Goal: Transaction & Acquisition: Purchase product/service

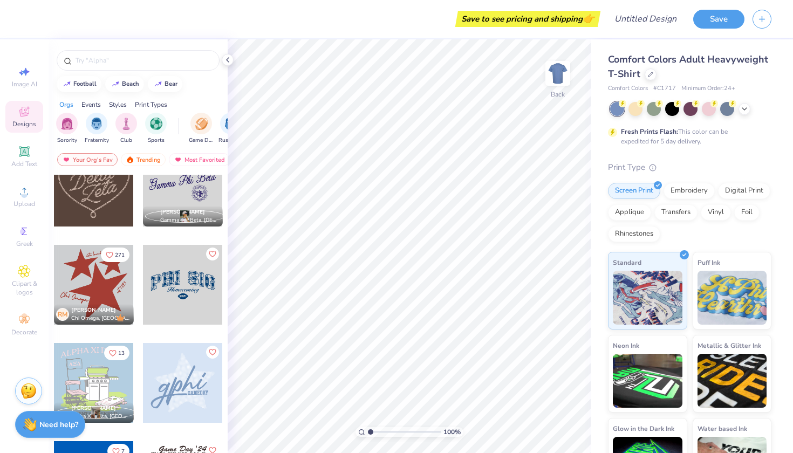
scroll to position [530, 0]
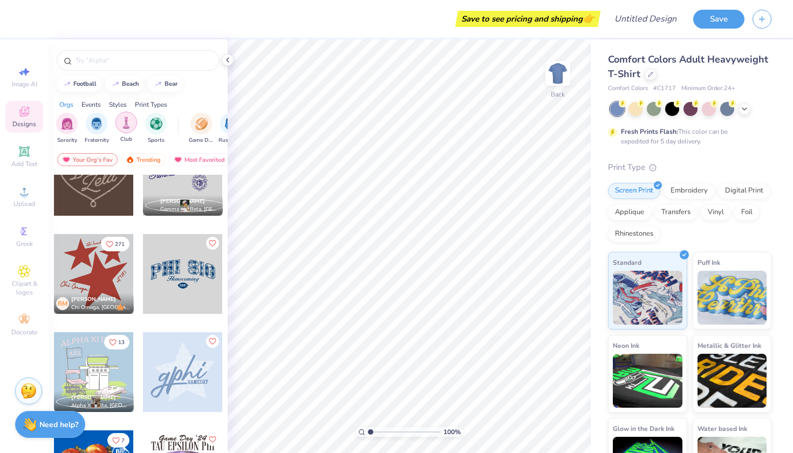
click at [125, 121] on img "filter for Club" at bounding box center [126, 123] width 12 height 12
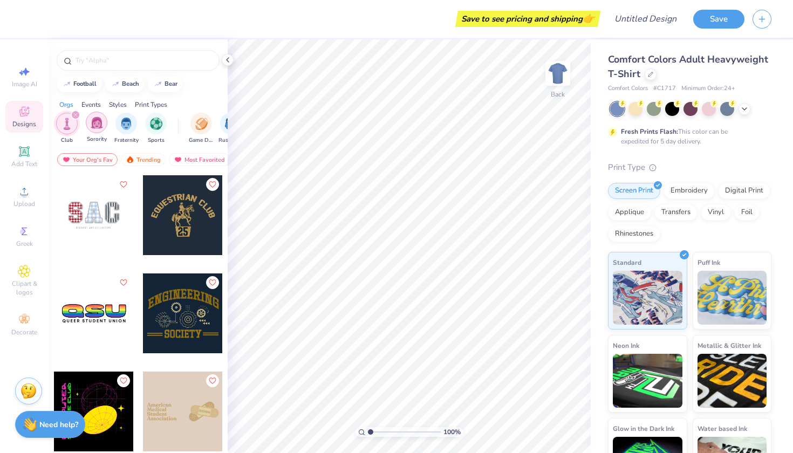
click at [100, 125] on img "filter for Sorority" at bounding box center [97, 123] width 12 height 12
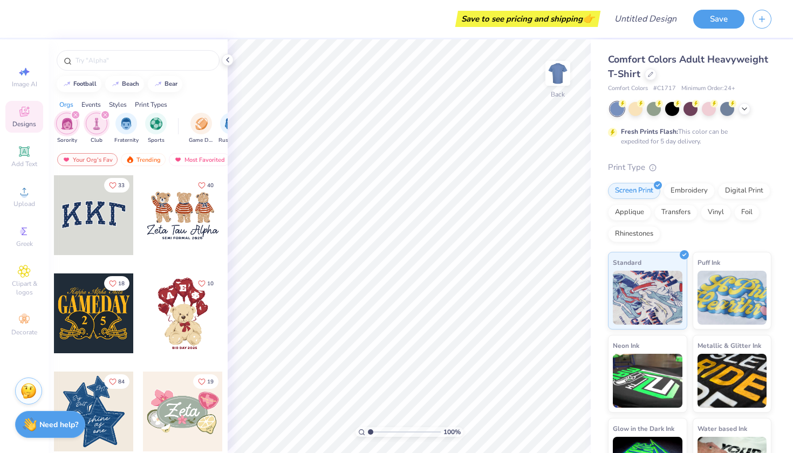
click at [73, 113] on icon "filter for Sorority" at bounding box center [75, 115] width 4 height 4
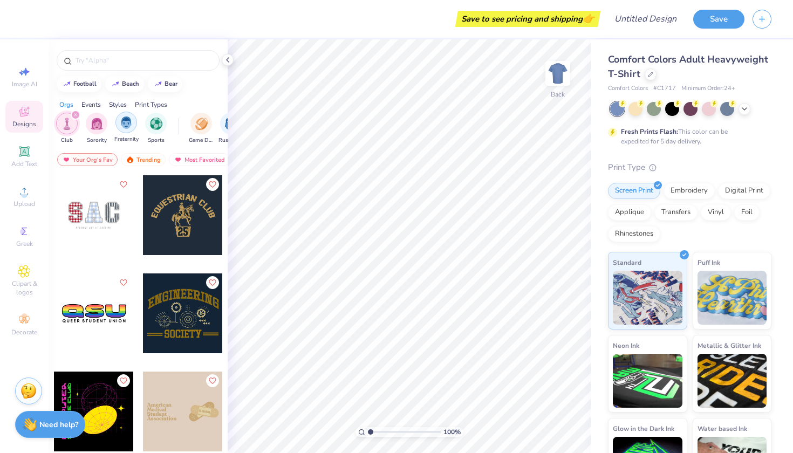
click at [126, 124] on img "filter for Fraternity" at bounding box center [126, 123] width 12 height 12
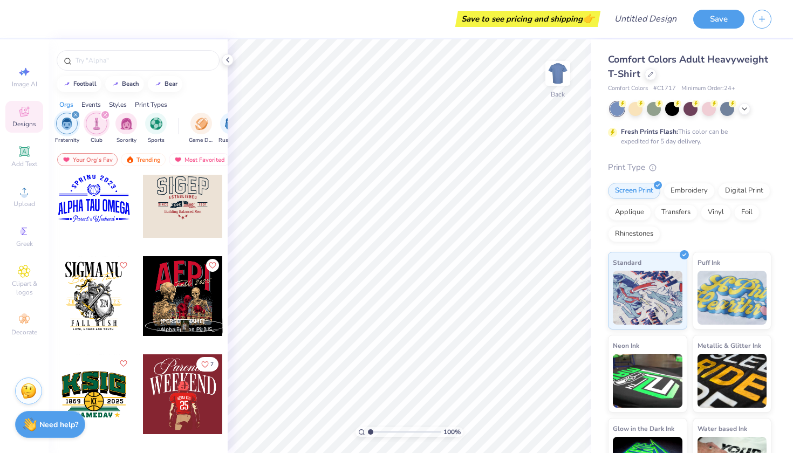
scroll to position [409, 0]
click at [75, 115] on icon "filter for Fraternity" at bounding box center [75, 114] width 3 height 3
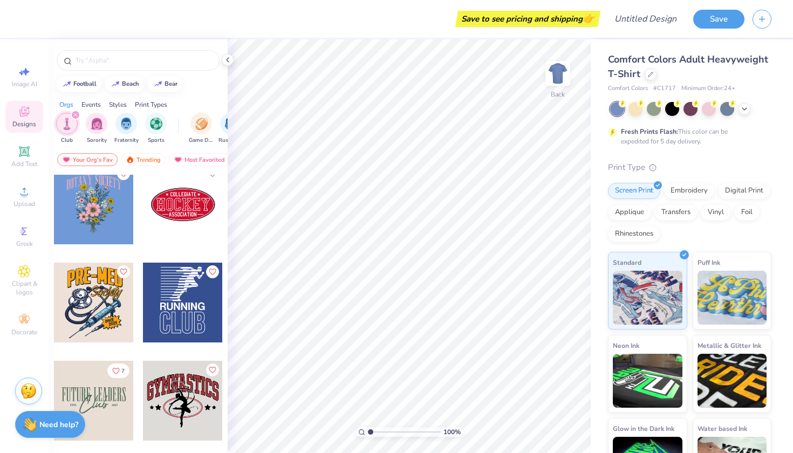
scroll to position [601, 0]
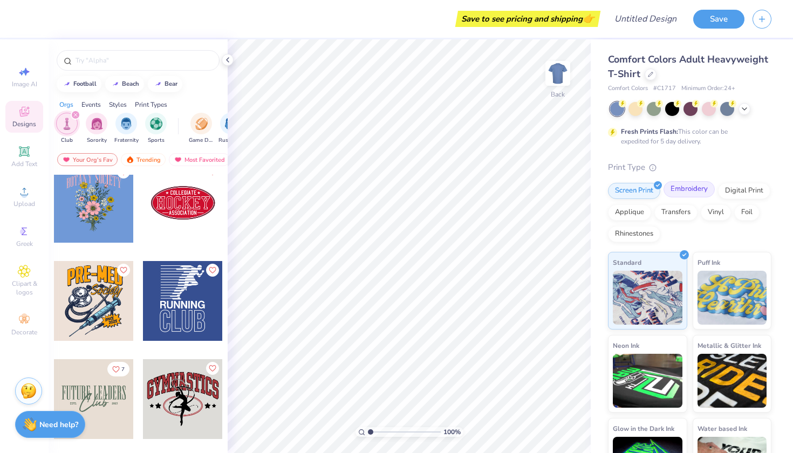
click at [684, 190] on div "Embroidery" at bounding box center [688, 189] width 51 height 16
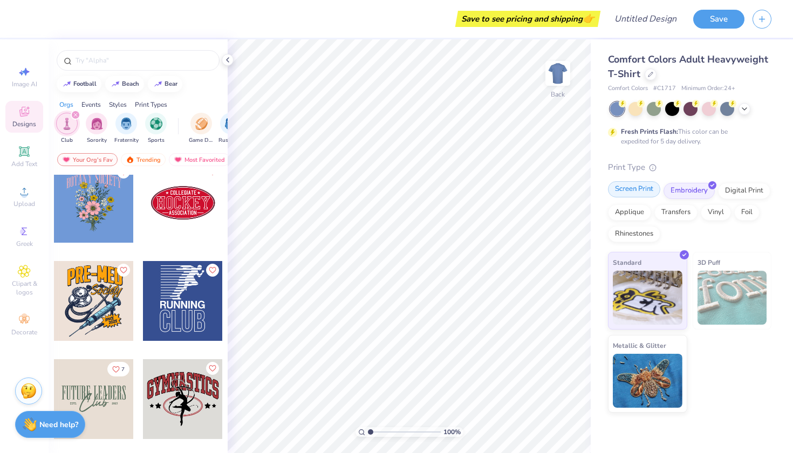
click at [639, 193] on div "Screen Print" at bounding box center [634, 189] width 52 height 16
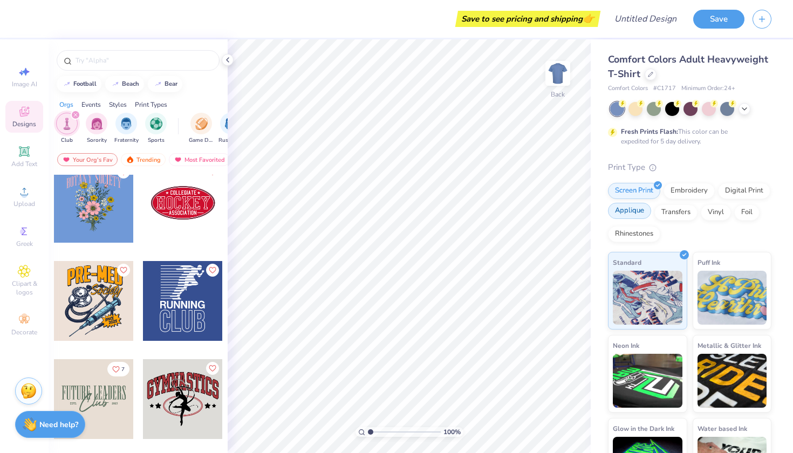
click at [633, 217] on div "Applique" at bounding box center [629, 211] width 43 height 16
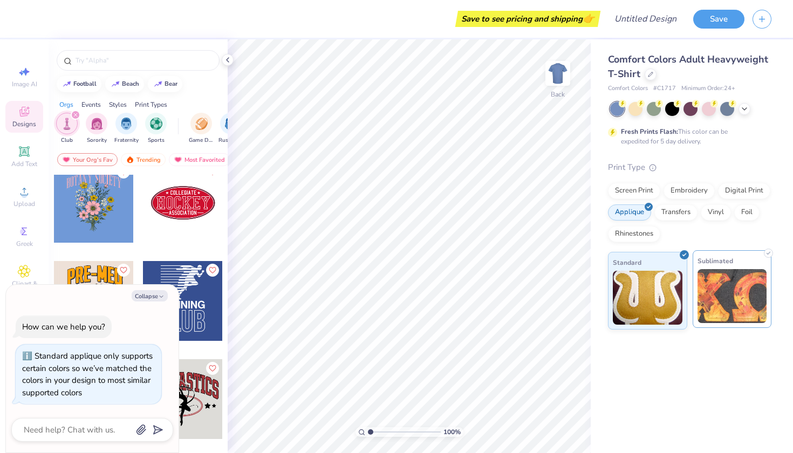
click at [740, 304] on img at bounding box center [732, 296] width 70 height 54
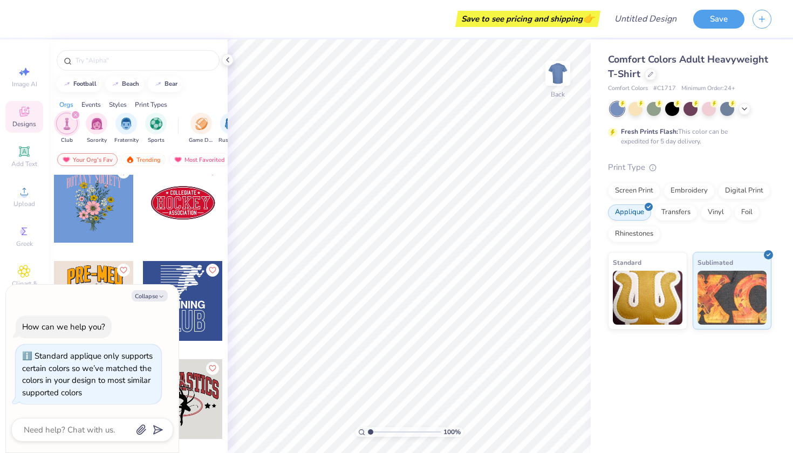
click at [622, 364] on div "Comfort Colors Adult Heavyweight T-Shirt Comfort Colors # C1717 Minimum Order: …" at bounding box center [692, 246] width 202 height 414
click at [29, 70] on icon at bounding box center [24, 71] width 13 height 13
type textarea "x"
select select "4"
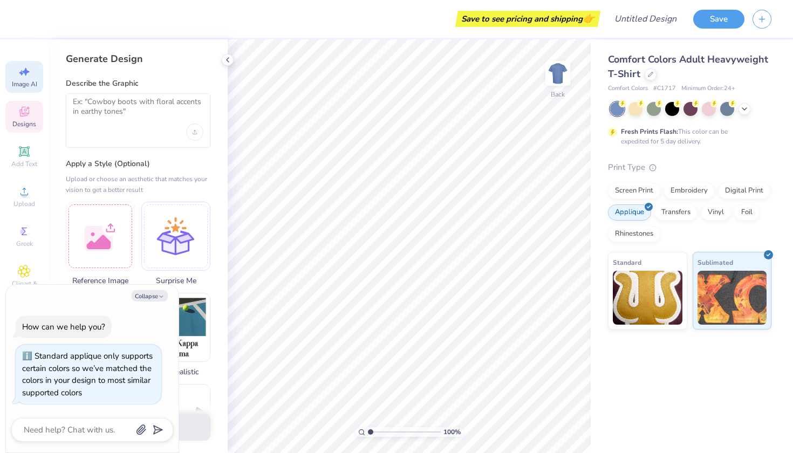
click at [24, 127] on span "Designs" at bounding box center [24, 124] width 24 height 9
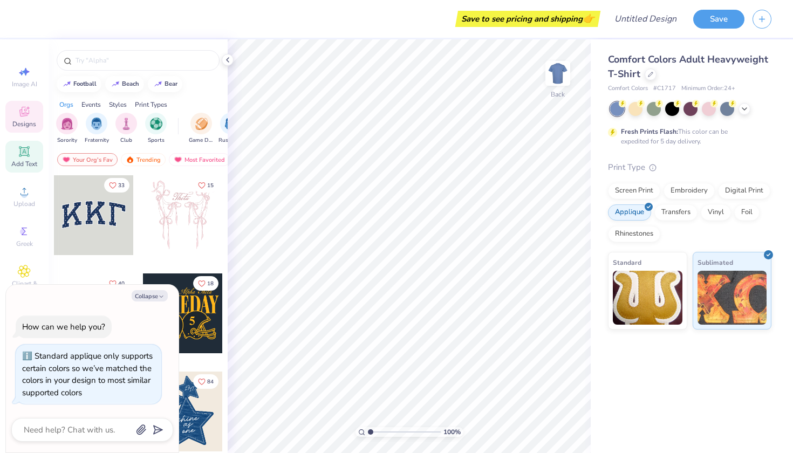
click at [26, 158] on div "Add Text" at bounding box center [24, 157] width 38 height 32
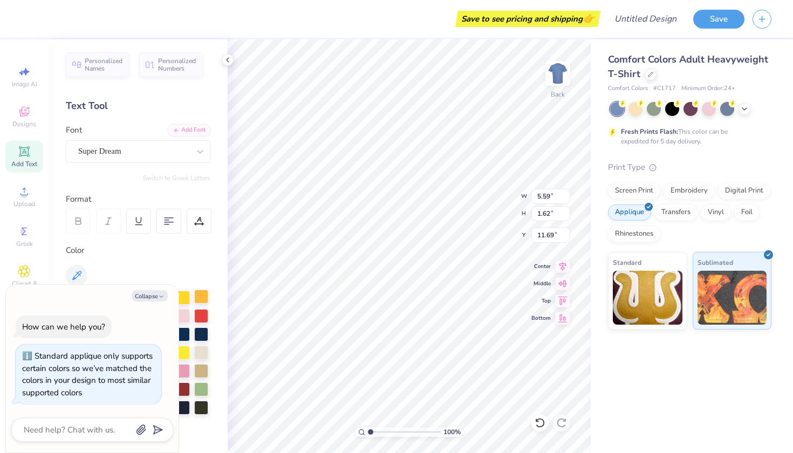
type textarea "x"
click at [160, 295] on icon "button" at bounding box center [161, 296] width 6 height 6
type textarea "x"
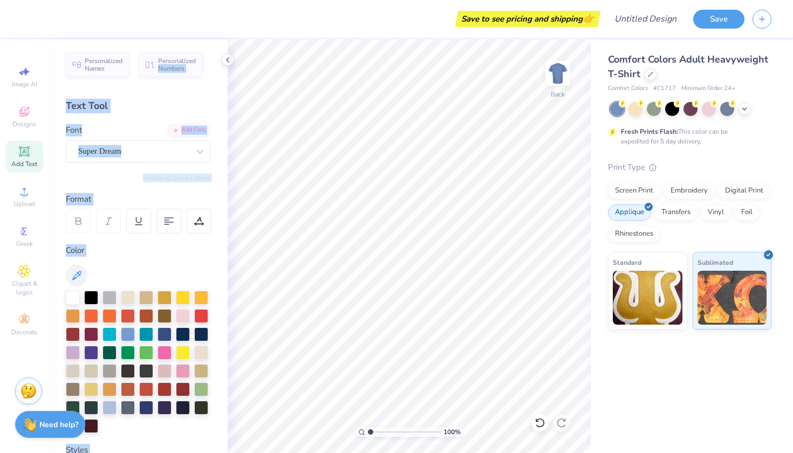
click at [222, 57] on div "Save to see pricing and shipping 👉 Design Title Save Image AI Designs Add Text …" at bounding box center [396, 226] width 793 height 453
click at [222, 57] on div "Personalized Names Personalized Numbers Text Tool Add Font Font Super Dream Swi…" at bounding box center [138, 246] width 179 height 414
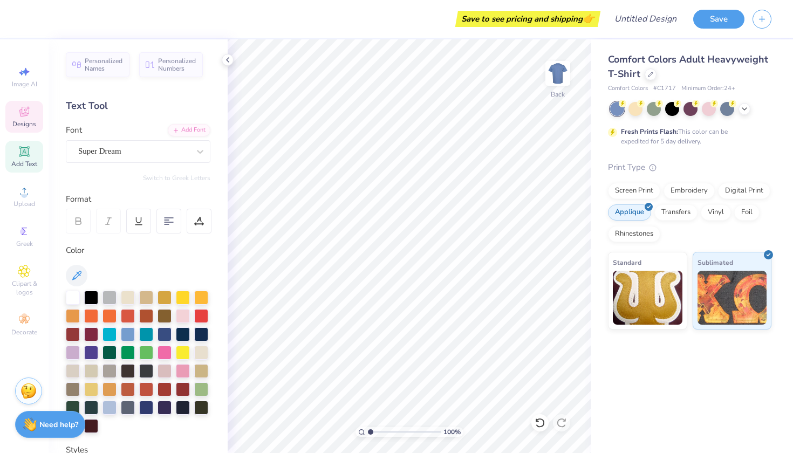
click at [30, 115] on div "Designs" at bounding box center [24, 117] width 38 height 32
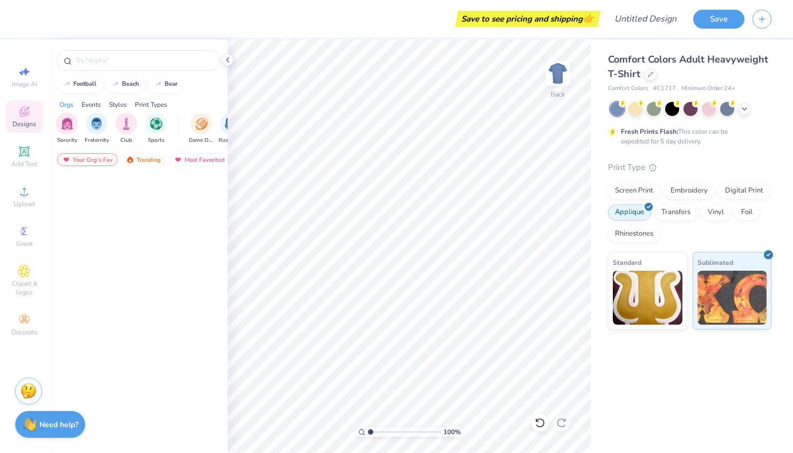
scroll to position [0, 0]
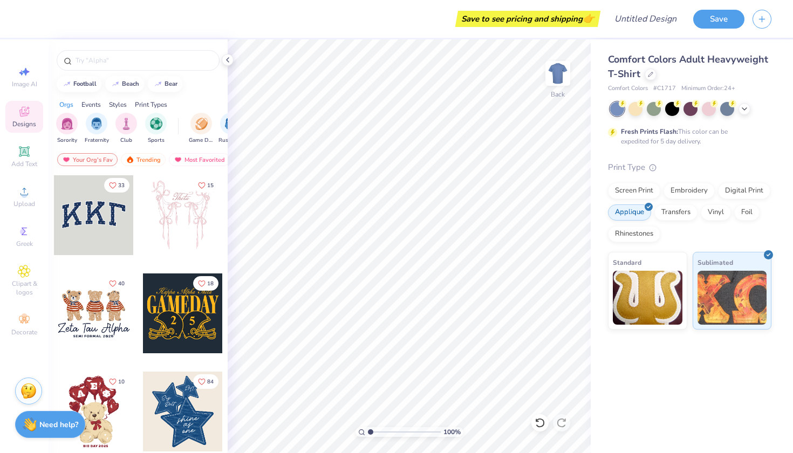
click at [105, 220] on div at bounding box center [94, 215] width 80 height 80
click at [104, 60] on input "text" at bounding box center [143, 60] width 138 height 11
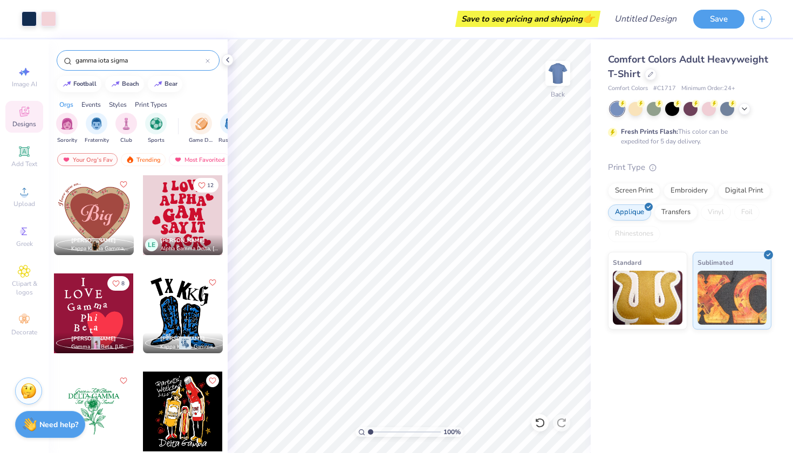
type input "gamma iota sigma"
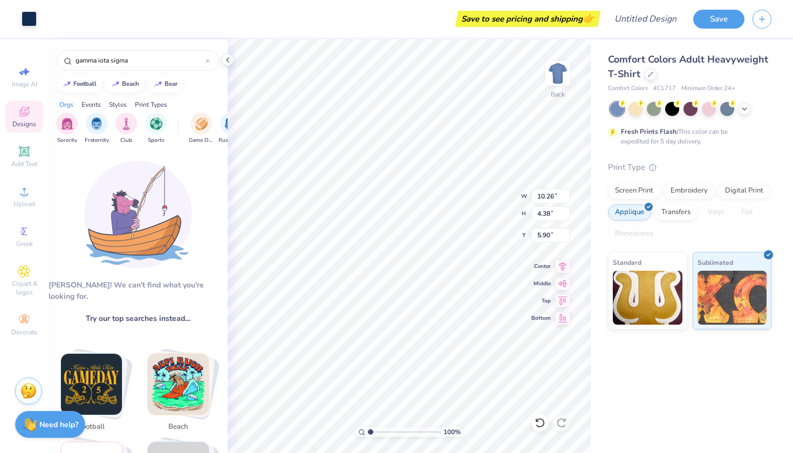
type input "8.55"
click at [125, 103] on div "Styles" at bounding box center [118, 105] width 18 height 10
click at [68, 105] on div "Orgs" at bounding box center [66, 105] width 14 height 10
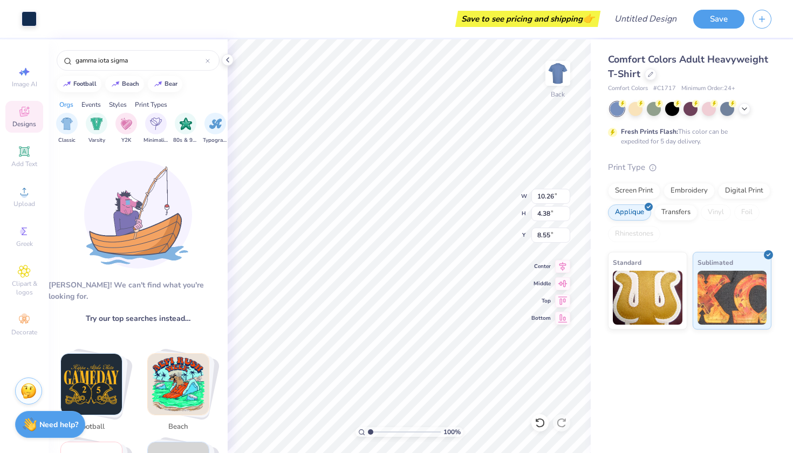
scroll to position [0, 0]
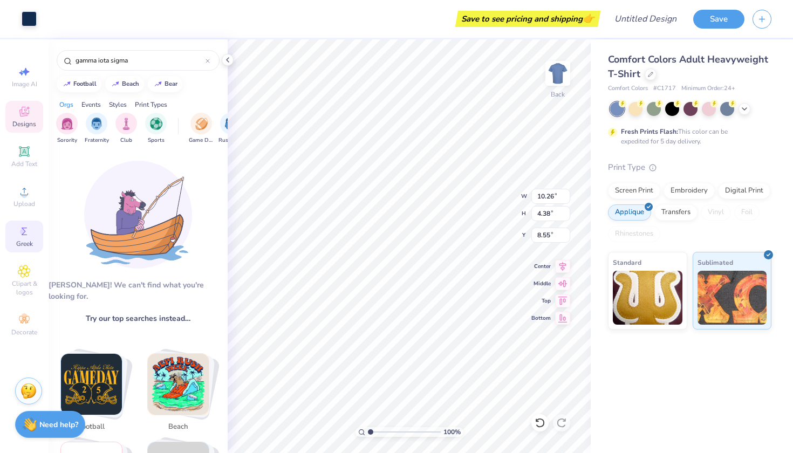
click at [23, 234] on icon at bounding box center [24, 232] width 5 height 8
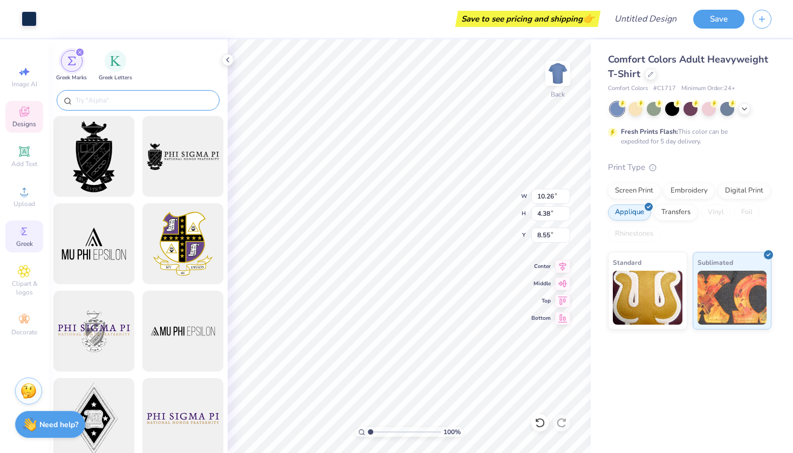
click at [115, 101] on input "text" at bounding box center [143, 100] width 138 height 11
click at [114, 68] on div "filter for Greek Letters" at bounding box center [116, 60] width 22 height 22
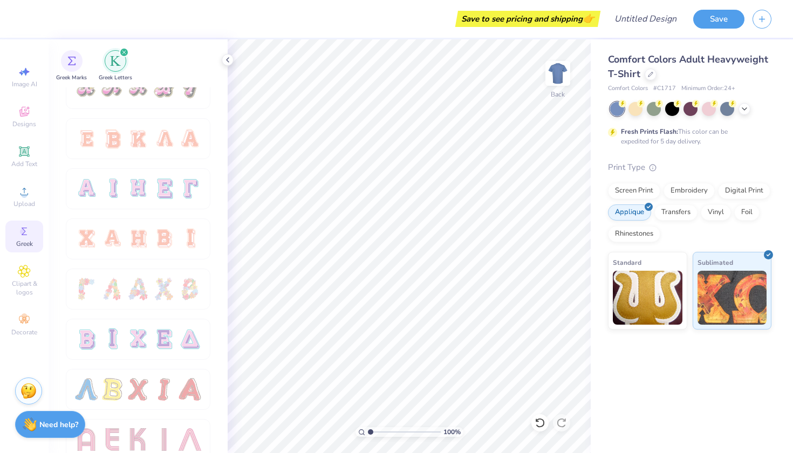
scroll to position [665, 0]
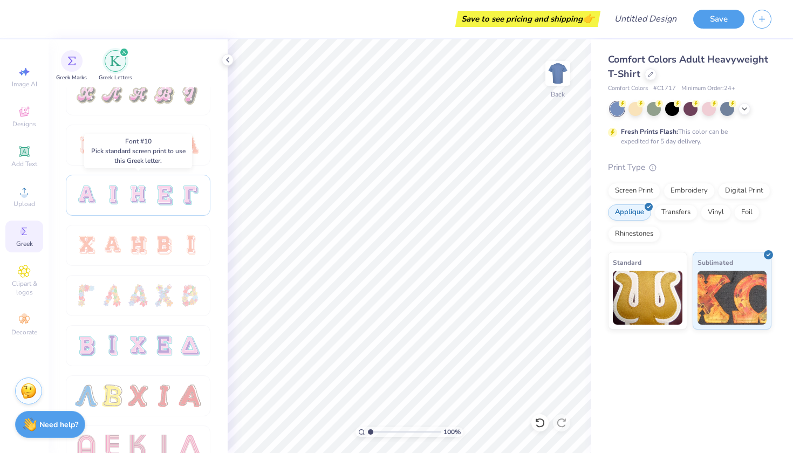
click at [147, 206] on div at bounding box center [138, 195] width 23 height 23
click at [146, 201] on div at bounding box center [138, 195] width 23 height 23
click at [629, 193] on div "Screen Print" at bounding box center [634, 189] width 52 height 16
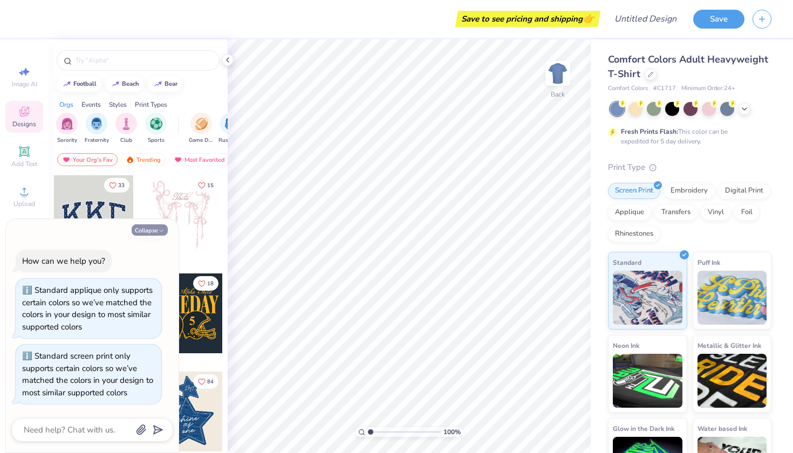
click at [150, 234] on button "Collapse" at bounding box center [150, 229] width 36 height 11
type textarea "x"
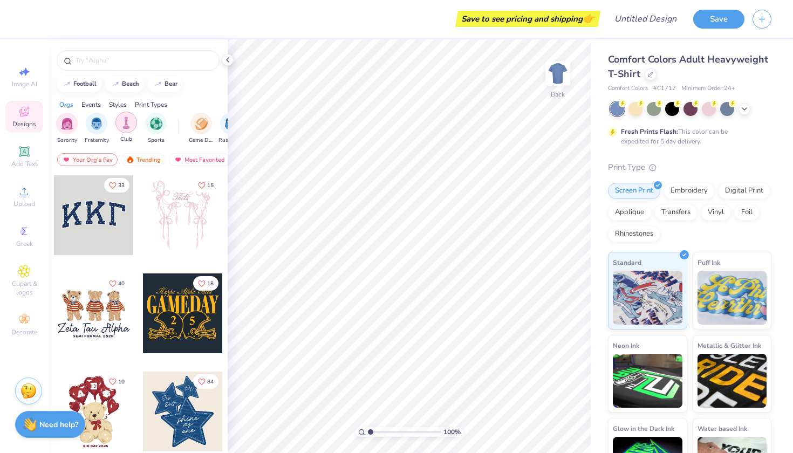
click at [133, 125] on div "filter for Club" at bounding box center [126, 123] width 22 height 22
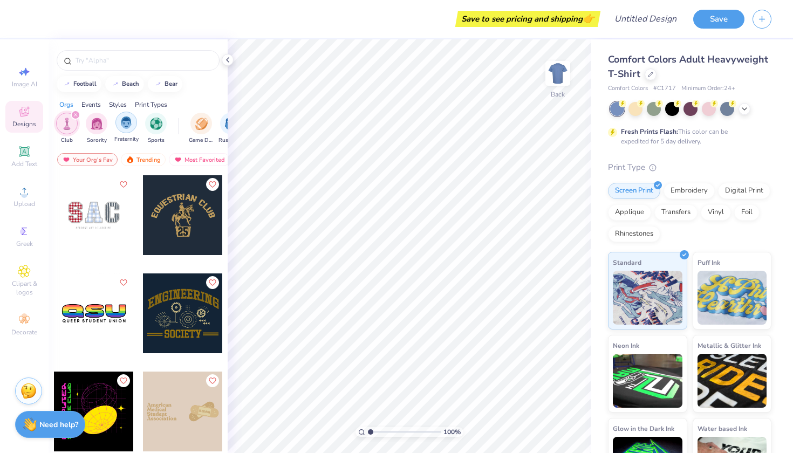
click at [131, 122] on img "filter for Fraternity" at bounding box center [126, 123] width 12 height 12
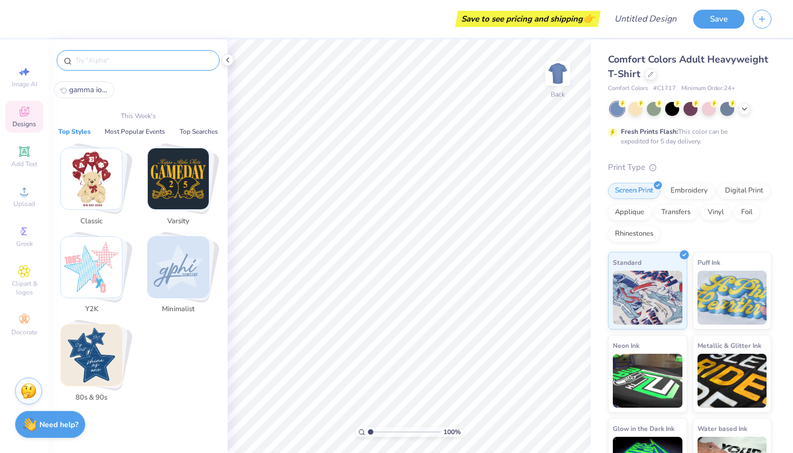
click at [128, 57] on input "text" at bounding box center [143, 60] width 138 height 11
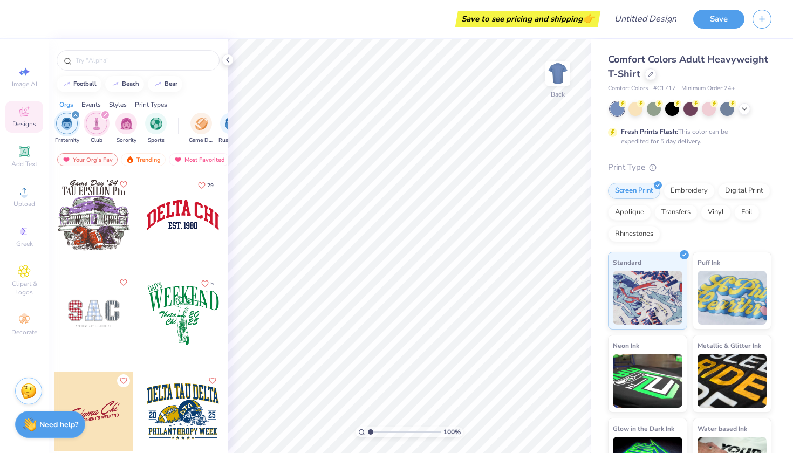
click at [107, 114] on icon "filter for Club" at bounding box center [105, 115] width 4 height 4
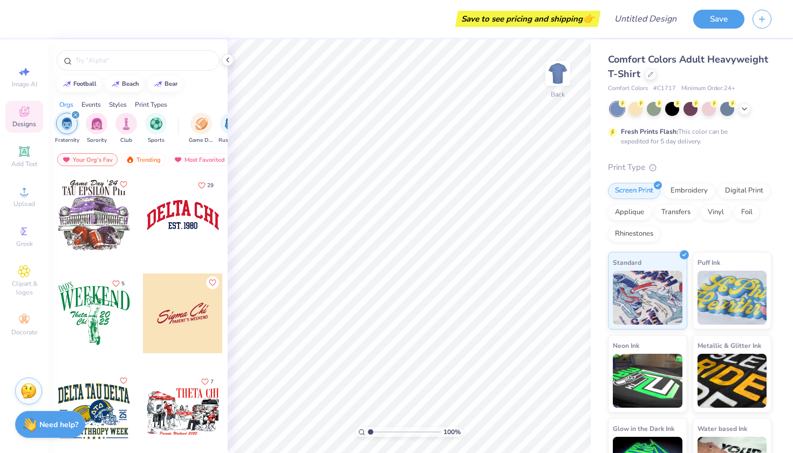
click at [77, 114] on icon "filter for Fraternity" at bounding box center [75, 114] width 3 height 3
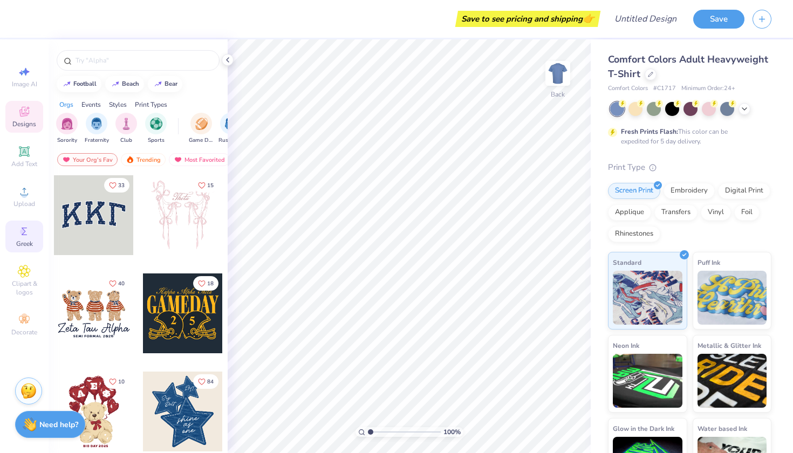
click at [25, 239] on span "Greek" at bounding box center [24, 243] width 17 height 9
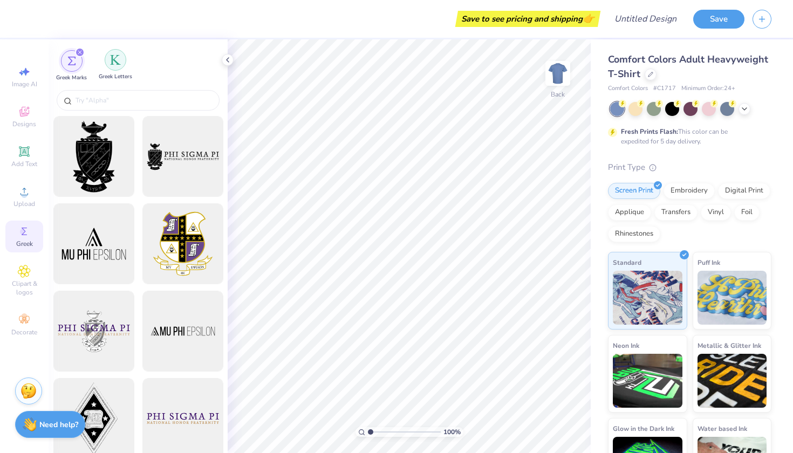
click at [114, 57] on img "filter for Greek Letters" at bounding box center [115, 59] width 11 height 11
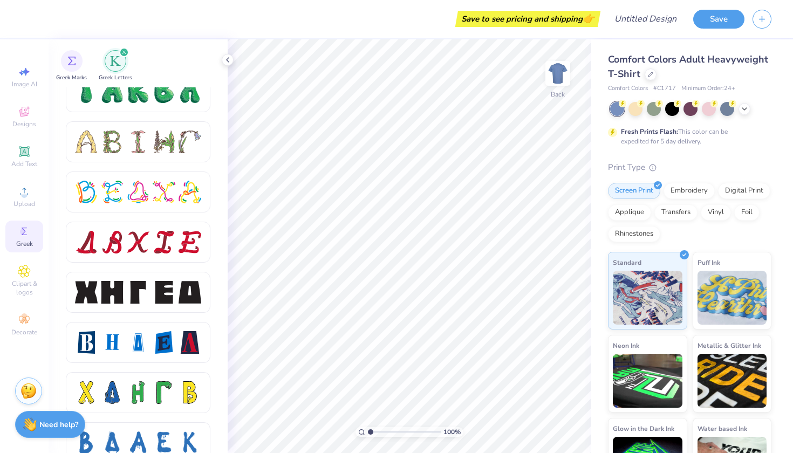
scroll to position [1270, 0]
click at [158, 292] on div at bounding box center [164, 293] width 23 height 23
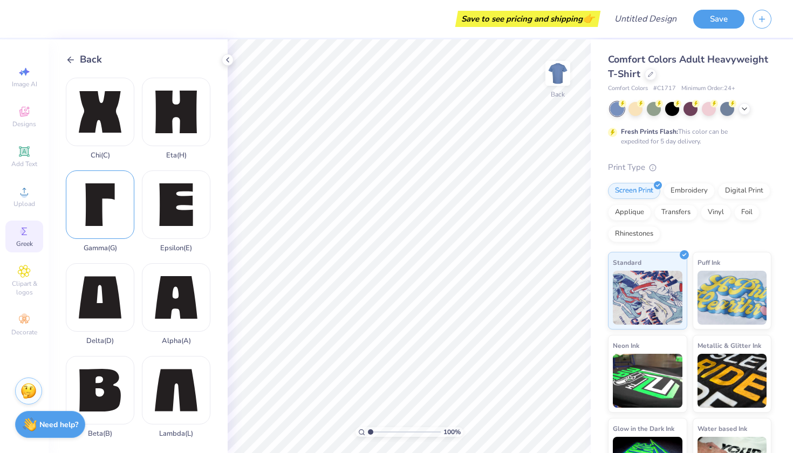
click at [105, 214] on div "Gamma ( G )" at bounding box center [100, 211] width 69 height 82
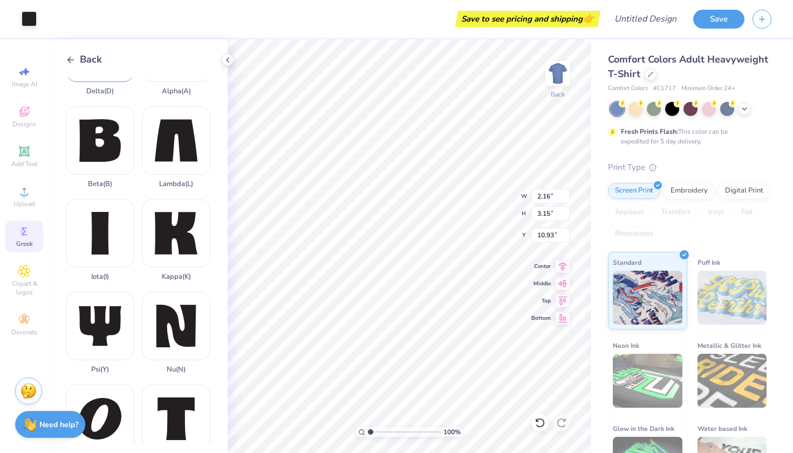
scroll to position [254, 0]
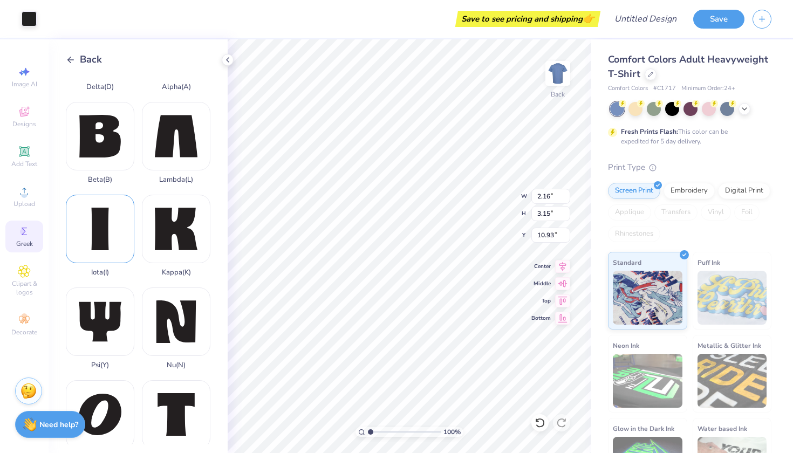
click at [102, 235] on div "Iota ( I )" at bounding box center [100, 236] width 69 height 82
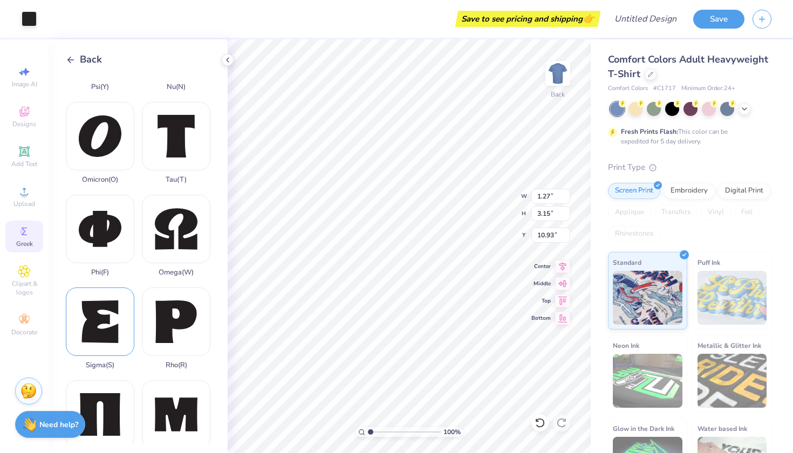
scroll to position [534, 0]
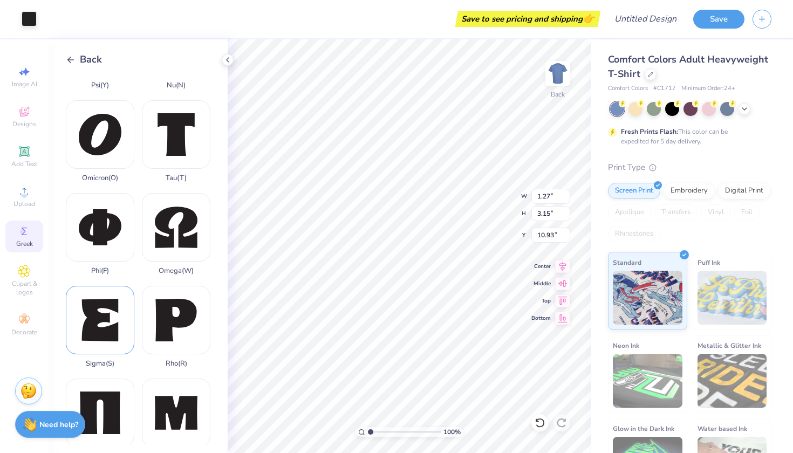
click at [109, 325] on div "Sigma ( S )" at bounding box center [100, 327] width 69 height 82
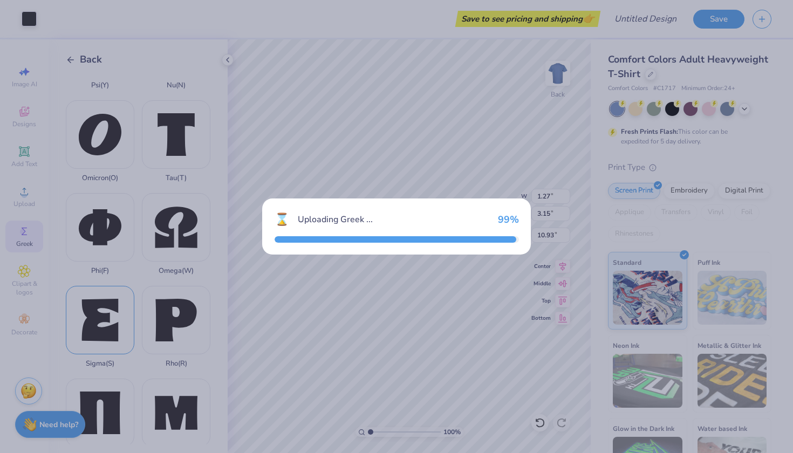
type input "2.71"
type input "3.17"
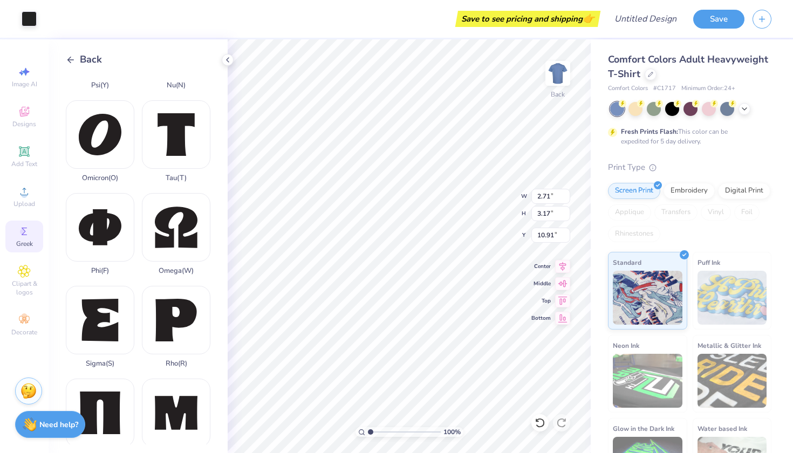
type input "4.81"
type input "1.27"
type input "3.15"
type input "4.83"
type input "2.16"
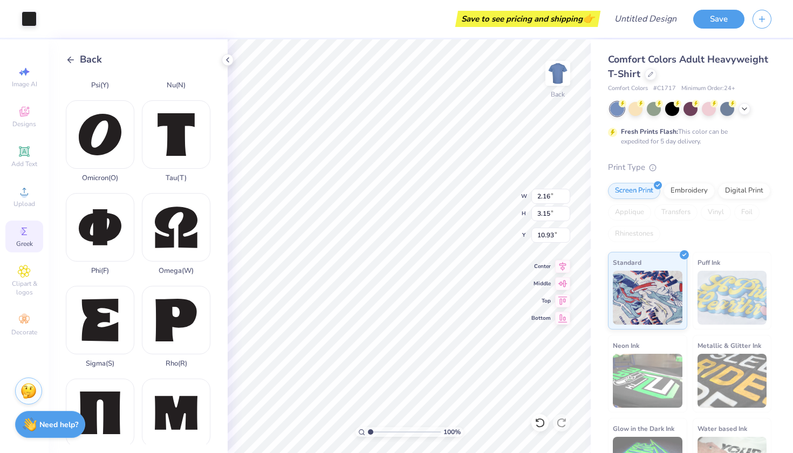
type input "4.81"
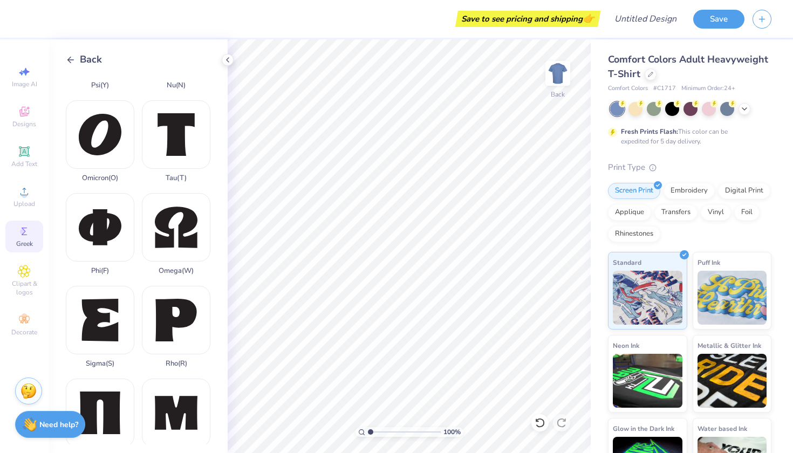
click at [70, 56] on icon at bounding box center [71, 60] width 10 height 10
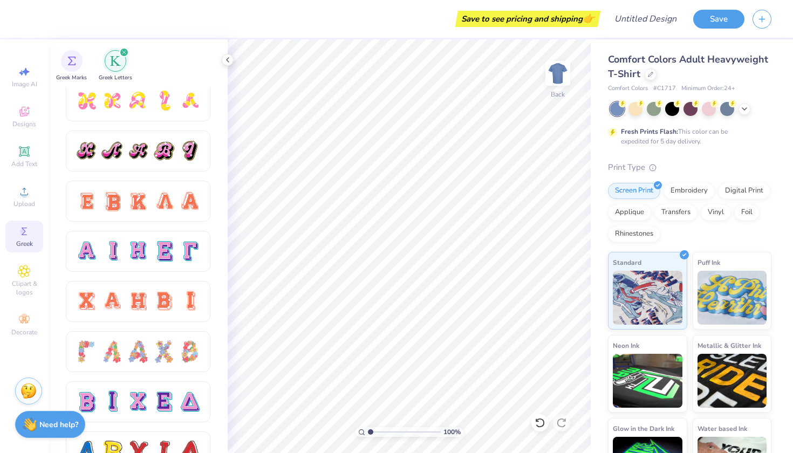
scroll to position [612, 0]
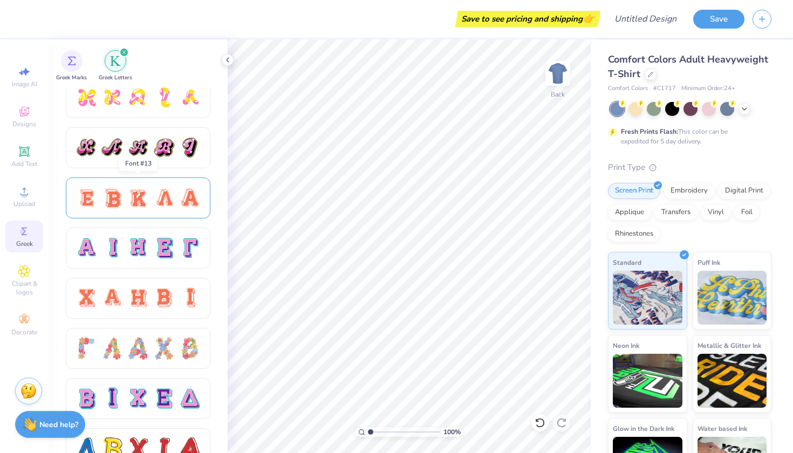
click at [165, 198] on div at bounding box center [164, 198] width 23 height 23
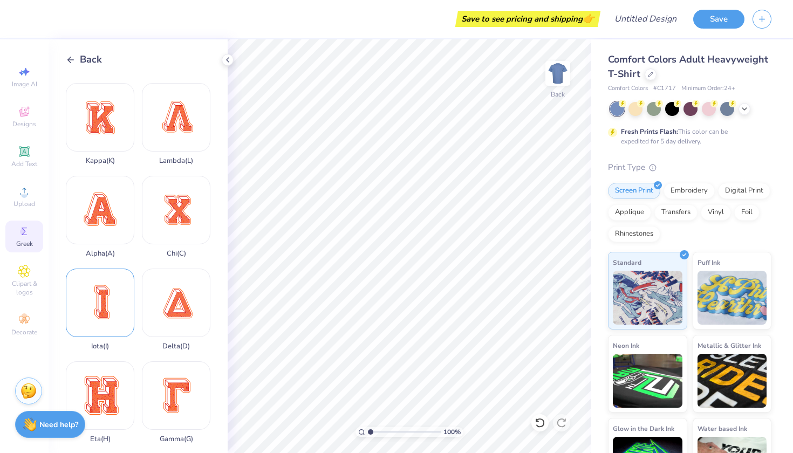
scroll to position [81, 0]
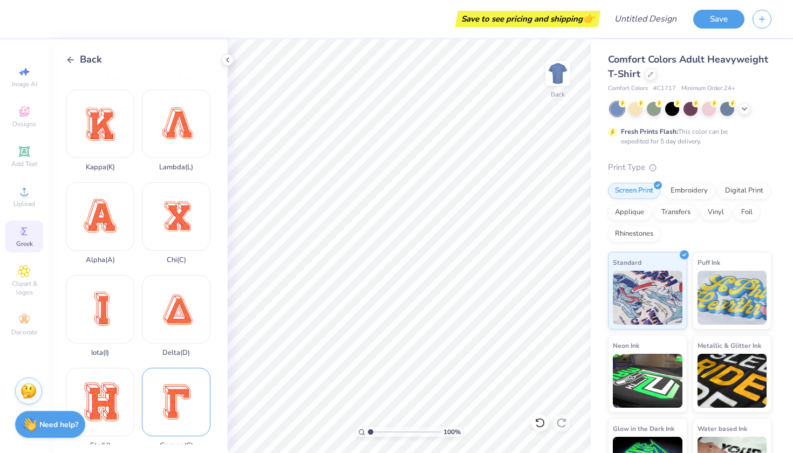
click at [174, 427] on div "Gamma ( G )" at bounding box center [176, 409] width 69 height 82
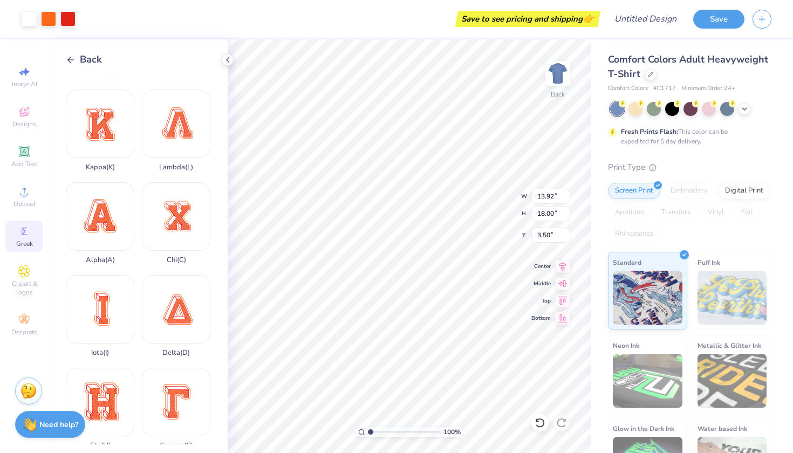
click at [114, 314] on div "Iota ( I )" at bounding box center [100, 316] width 69 height 82
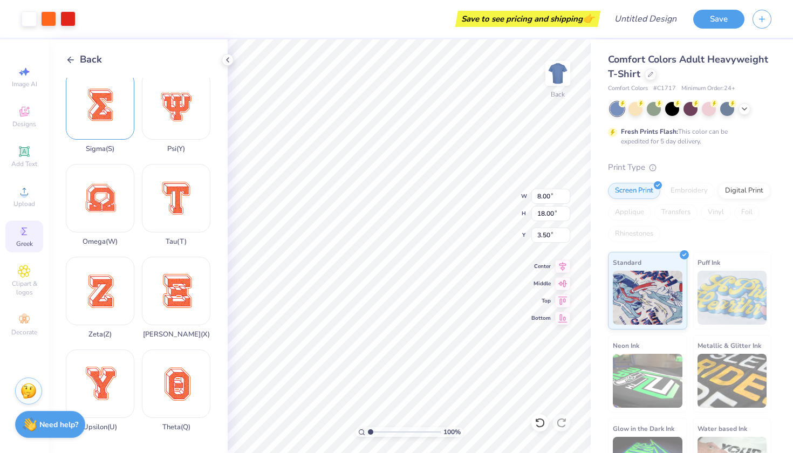
scroll to position [749, 0]
click at [104, 86] on div "Sigma ( S )" at bounding box center [100, 112] width 69 height 82
type input "6.00"
type input "7.71"
type input "3.90"
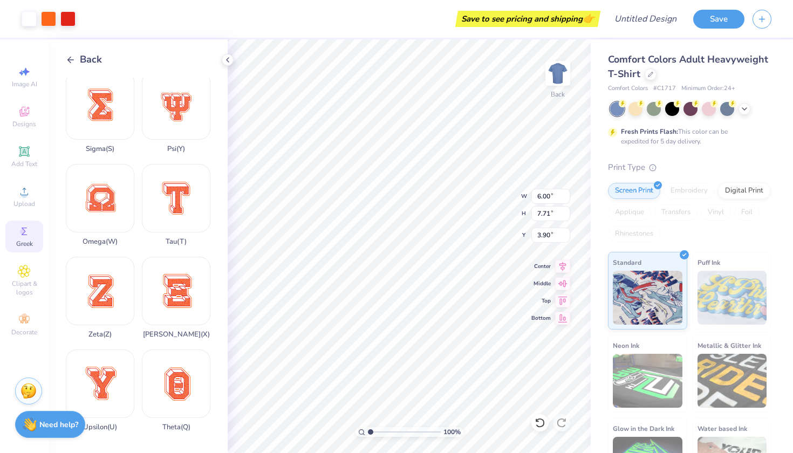
type input "8.00"
type input "18.00"
type input "3.50"
type input "3.21"
type input "7.22"
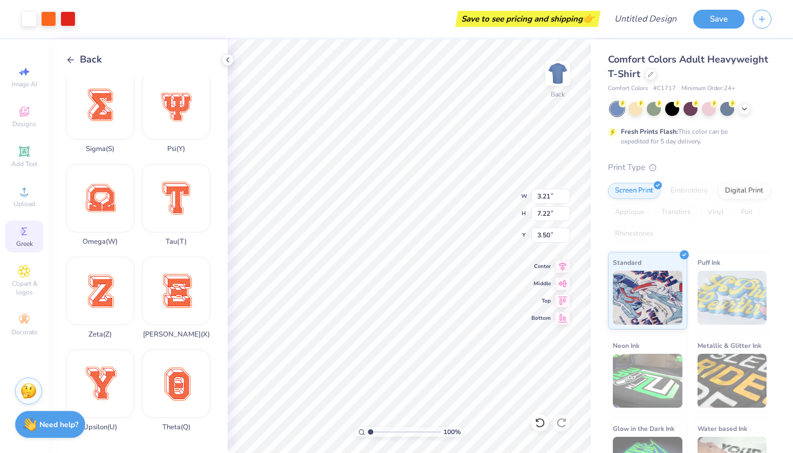
type input "13.92"
type input "18.00"
type input "4.68"
type input "6.05"
type input "3.21"
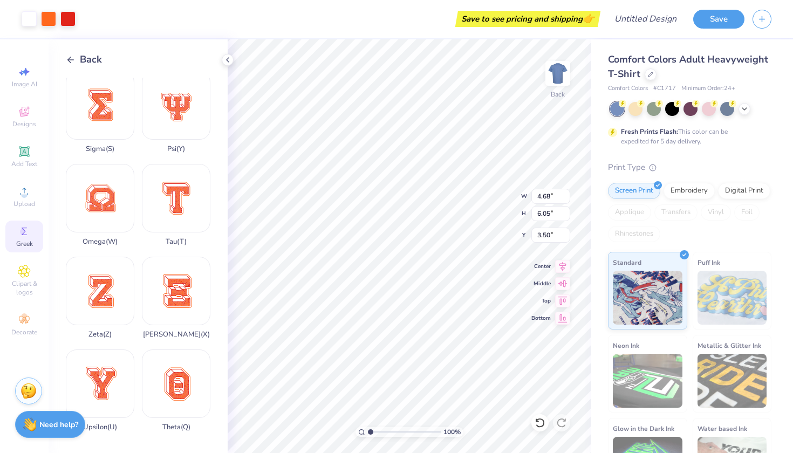
type input "7.22"
type input "4.68"
type input "6.05"
click at [72, 58] on icon at bounding box center [71, 60] width 10 height 10
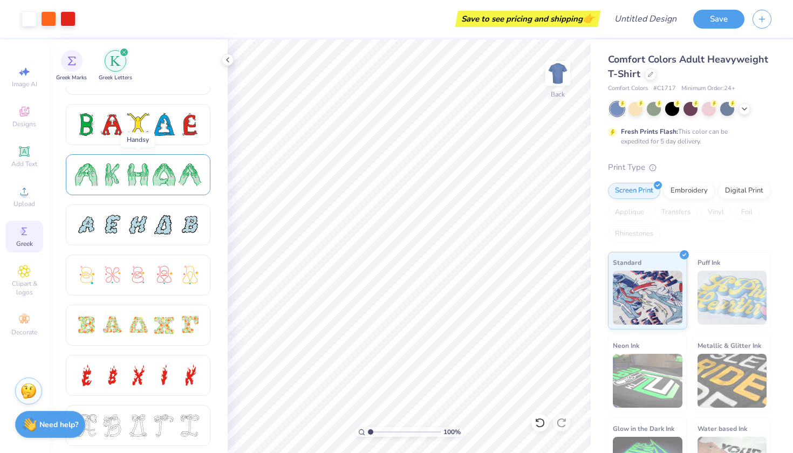
scroll to position [134, 0]
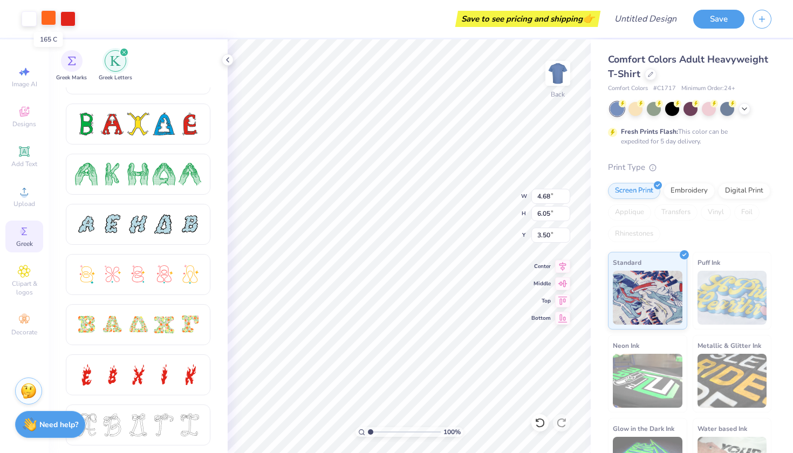
click at [45, 19] on div at bounding box center [48, 17] width 15 height 15
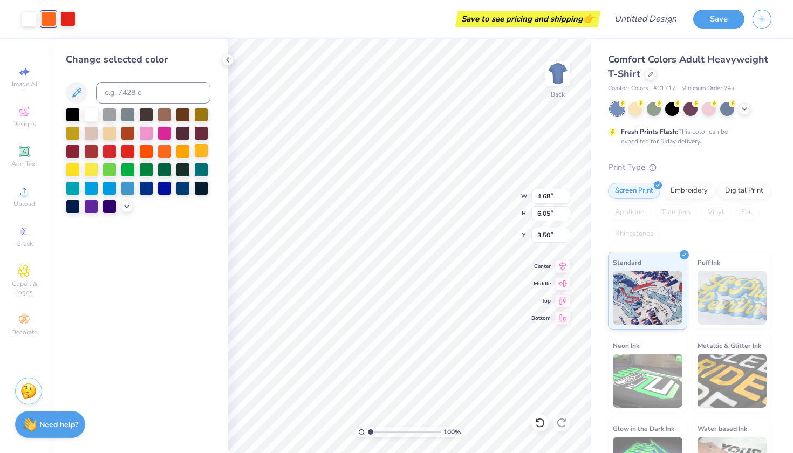
click at [208, 153] on div at bounding box center [201, 150] width 14 height 14
click at [126, 187] on div at bounding box center [128, 187] width 14 height 14
click at [109, 187] on div at bounding box center [109, 187] width 14 height 14
click at [93, 115] on div at bounding box center [91, 114] width 14 height 14
type input "3.21"
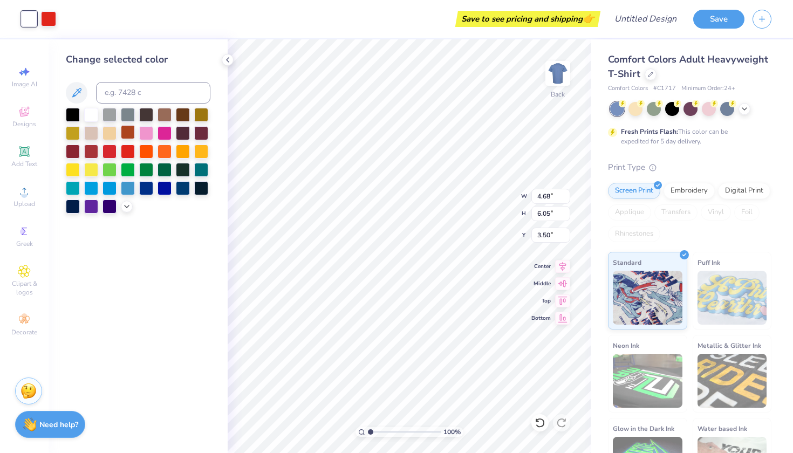
type input "7.22"
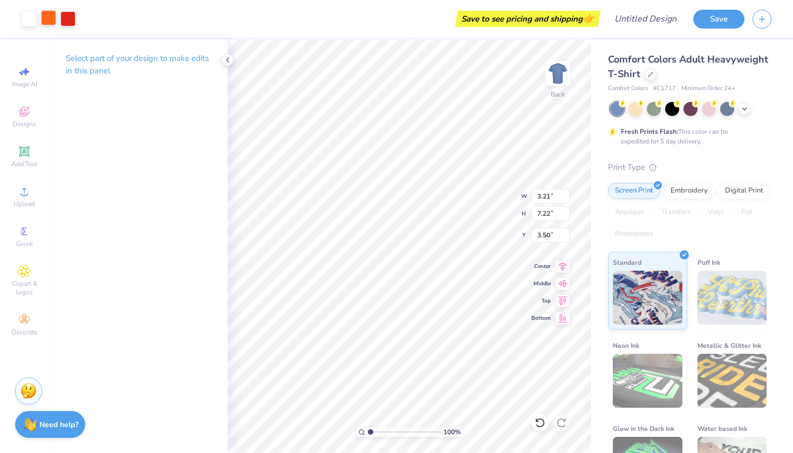
click at [50, 17] on div at bounding box center [48, 17] width 15 height 15
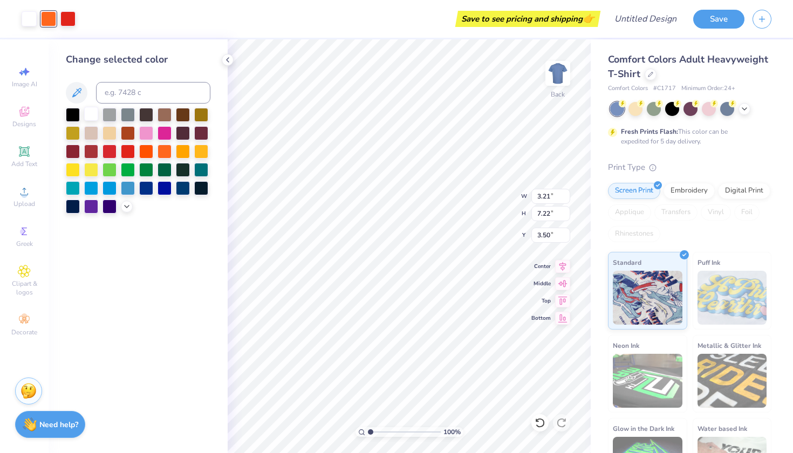
click at [93, 115] on div at bounding box center [91, 114] width 14 height 14
type input "6.00"
type input "7.71"
type input "3.90"
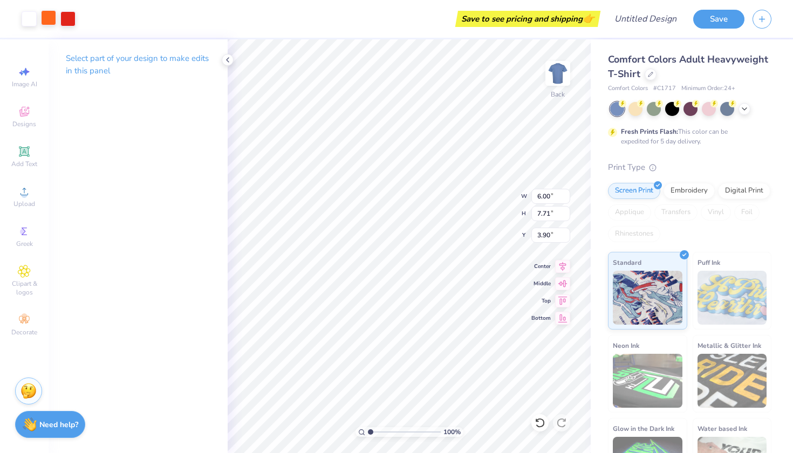
click at [43, 20] on div at bounding box center [48, 17] width 15 height 15
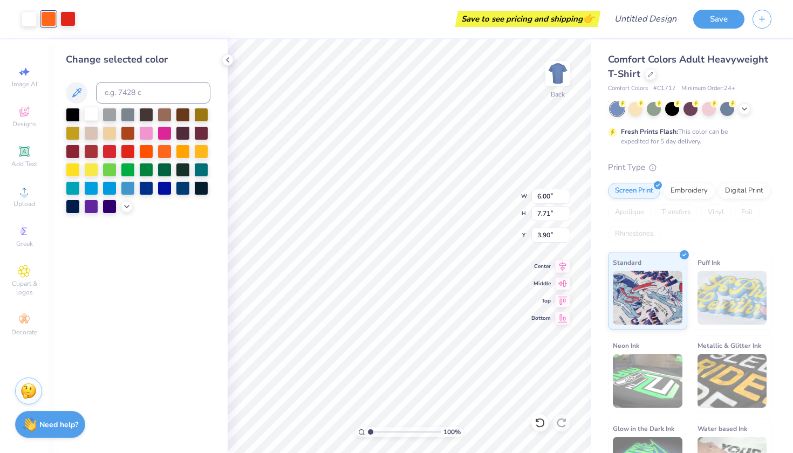
click at [94, 116] on div at bounding box center [91, 114] width 14 height 14
type input "4.68"
type input "6.05"
type input "3.50"
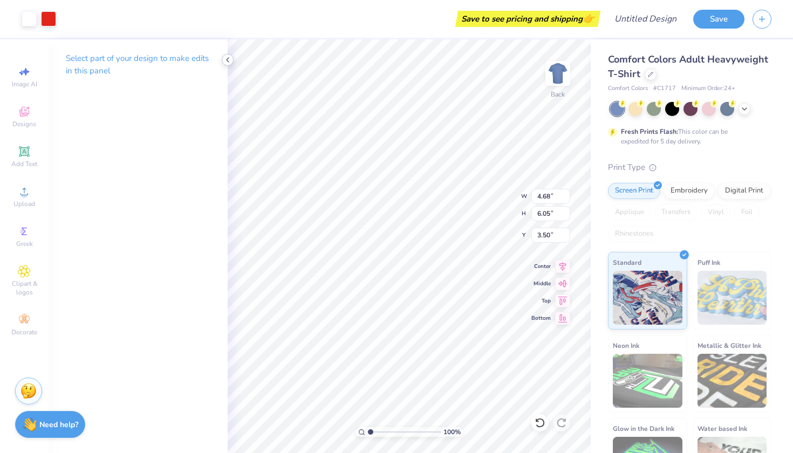
click at [223, 60] on icon at bounding box center [227, 60] width 9 height 9
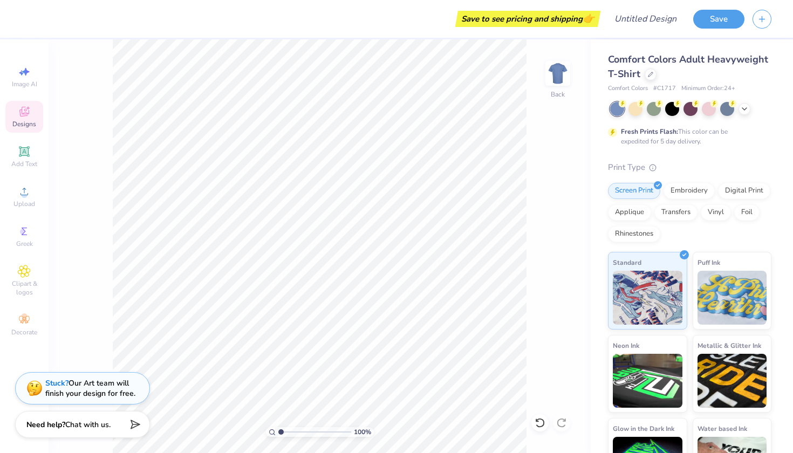
click at [28, 112] on icon at bounding box center [24, 111] width 13 height 13
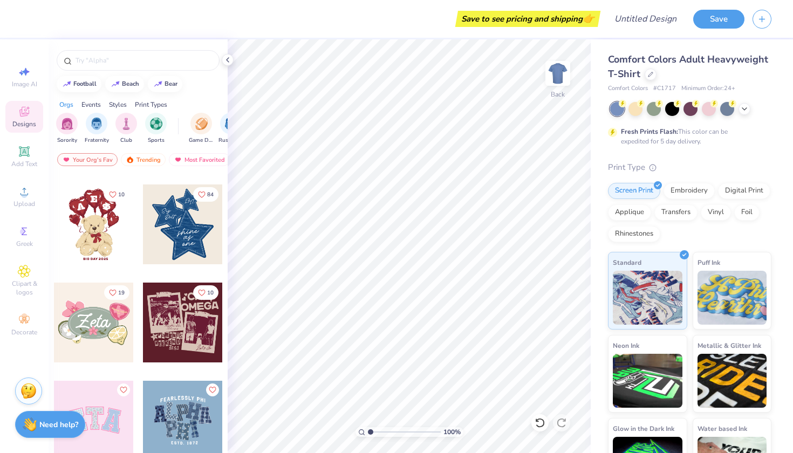
scroll to position [186, 0]
click at [100, 122] on img "filter for Fraternity" at bounding box center [97, 123] width 12 height 12
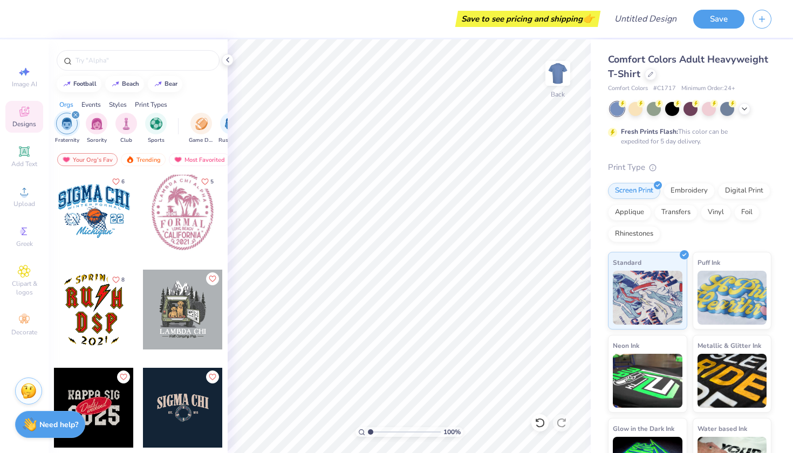
scroll to position [1692, 0]
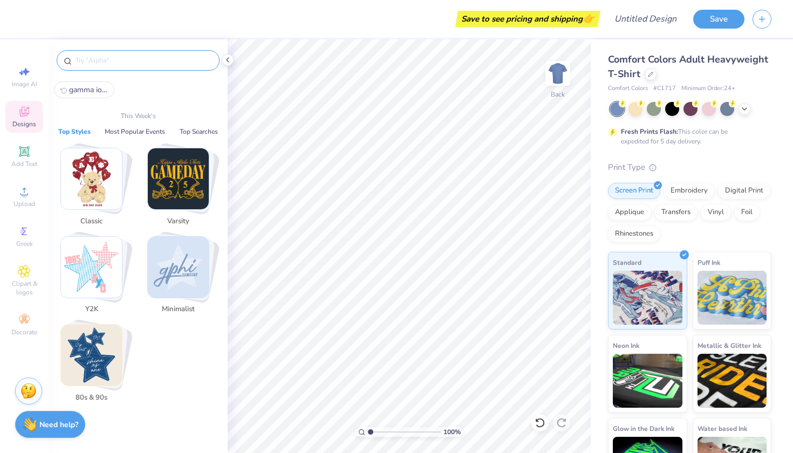
click at [109, 61] on input "text" at bounding box center [143, 60] width 138 height 11
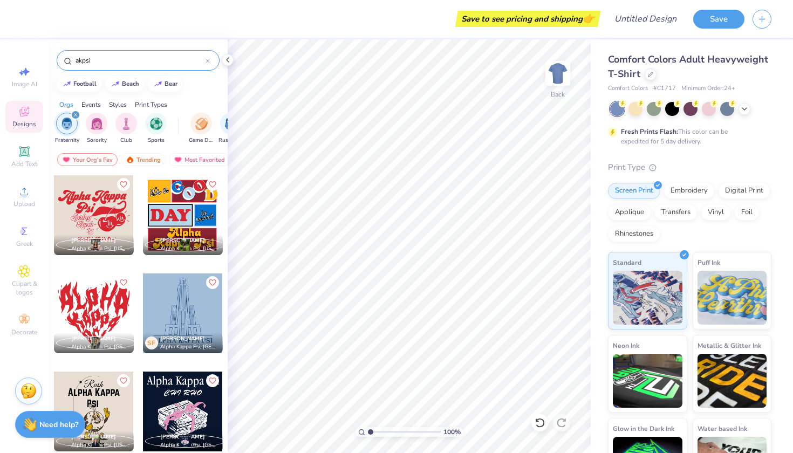
scroll to position [0, 0]
type input "akpsi"
click at [211, 57] on div "akpsi" at bounding box center [138, 60] width 163 height 20
click at [207, 58] on div at bounding box center [208, 61] width 4 height 10
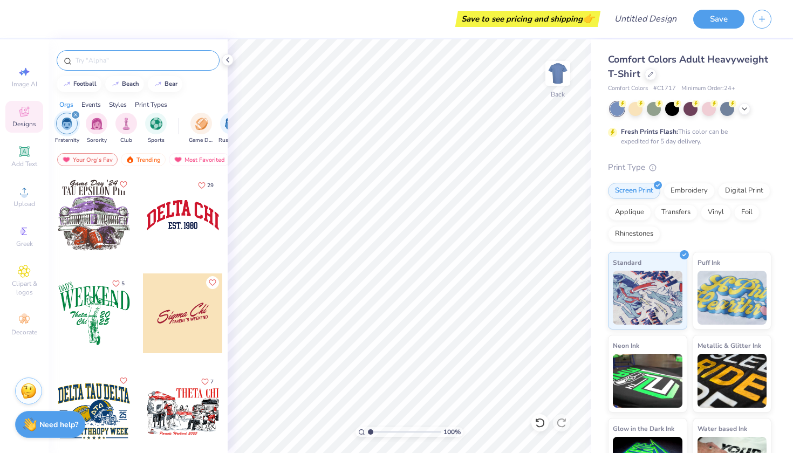
click at [77, 115] on icon "filter for Fraternity" at bounding box center [75, 115] width 4 height 4
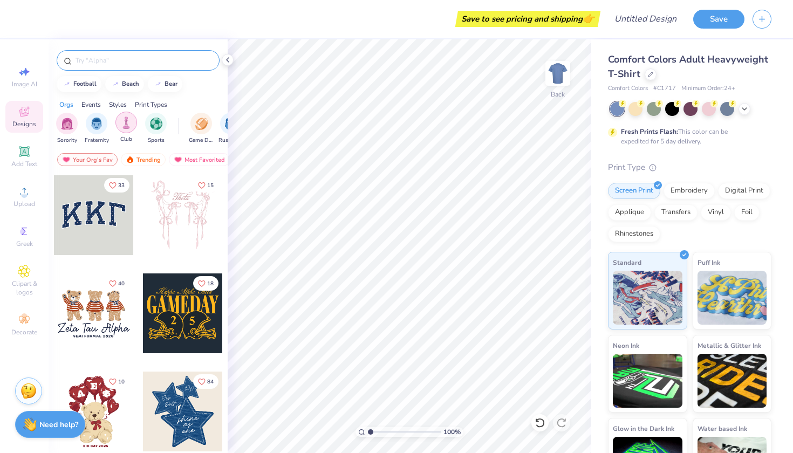
click at [124, 124] on img "filter for Club" at bounding box center [126, 123] width 12 height 12
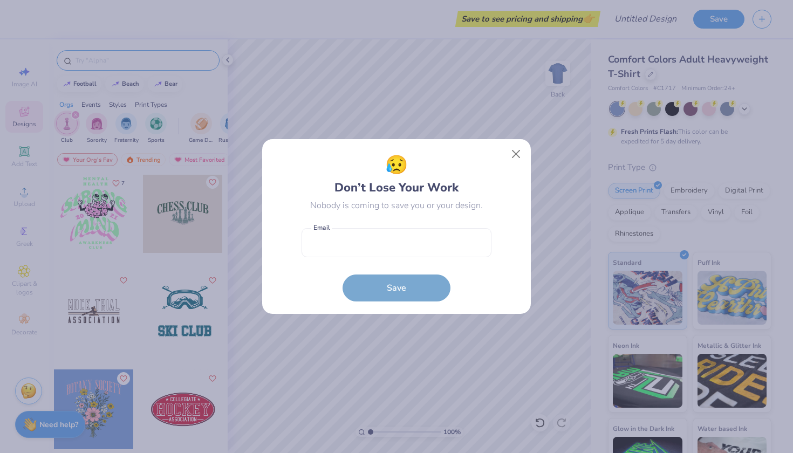
scroll to position [395, 0]
click at [513, 153] on button "Close" at bounding box center [516, 154] width 20 height 20
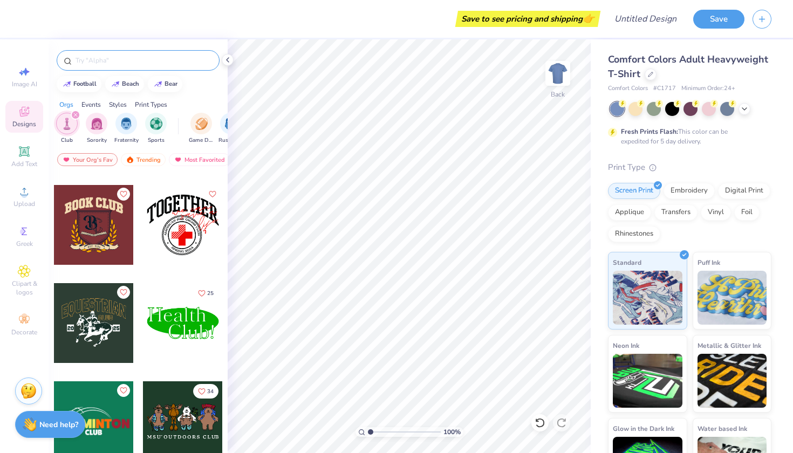
scroll to position [1268, 0]
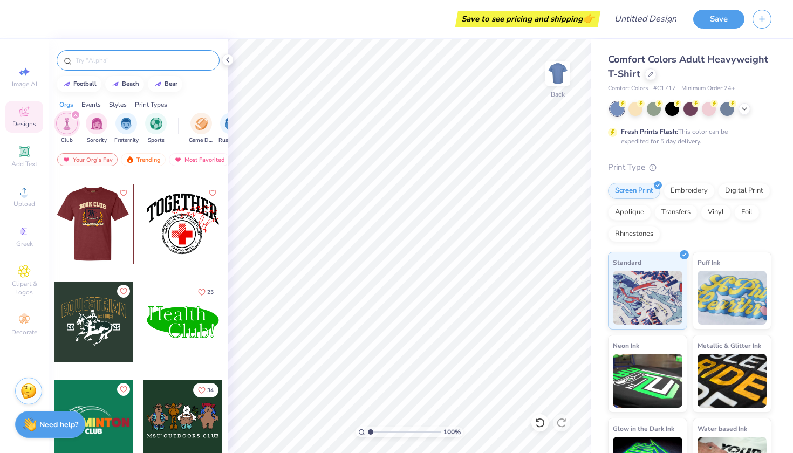
click at [98, 232] on div at bounding box center [93, 224] width 80 height 80
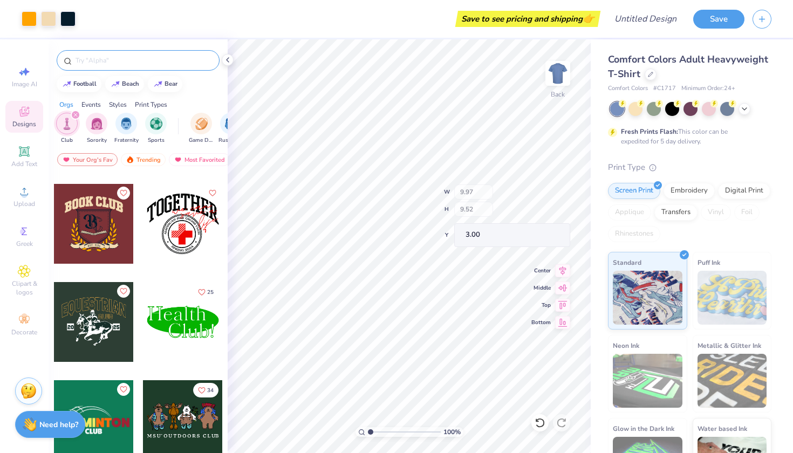
type input "2.90"
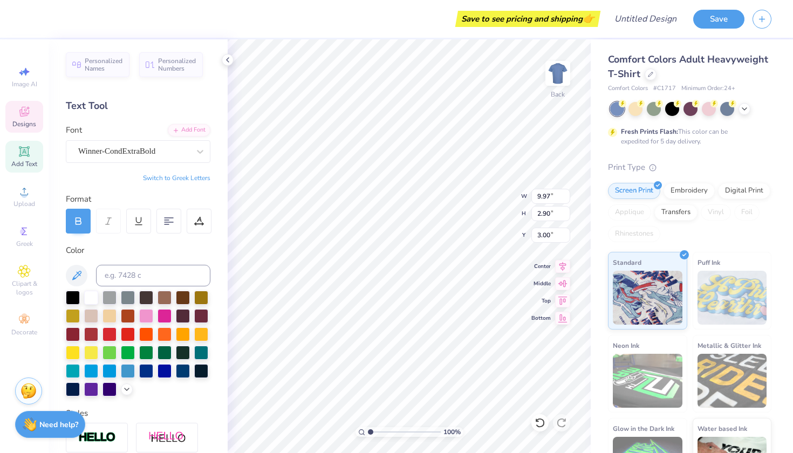
scroll to position [0, 2]
type input "10.18"
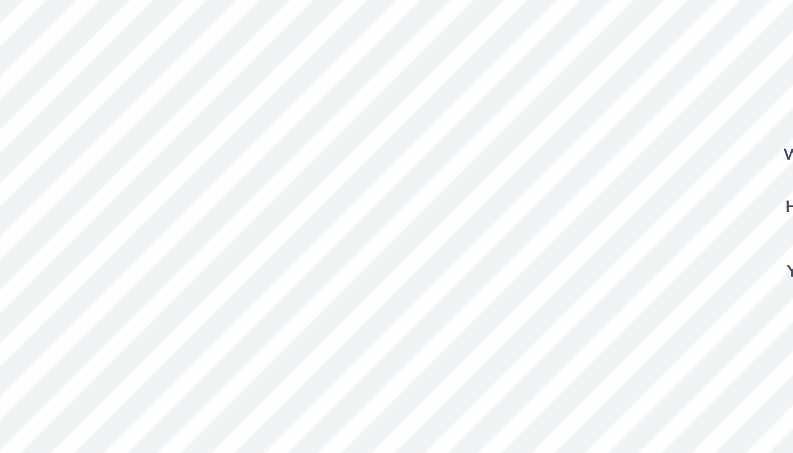
type input "0.27"
type input "0.07"
type input "9.22"
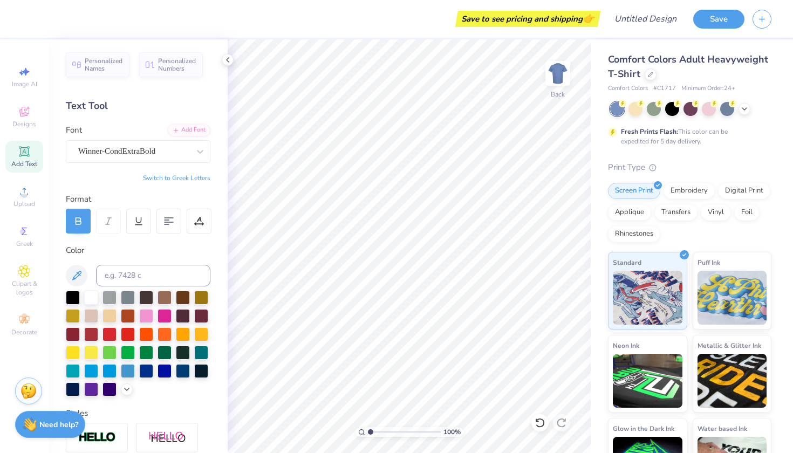
click at [91, 107] on div "Text Tool" at bounding box center [138, 106] width 145 height 15
click at [228, 61] on icon at bounding box center [227, 60] width 9 height 9
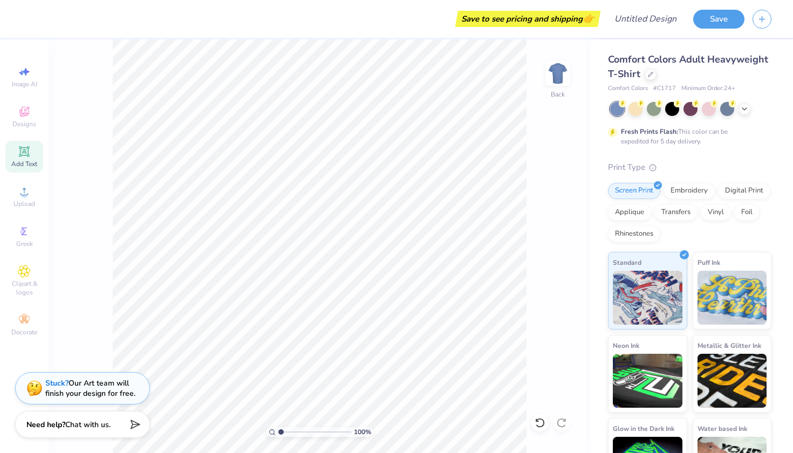
click at [20, 153] on icon at bounding box center [24, 151] width 13 height 13
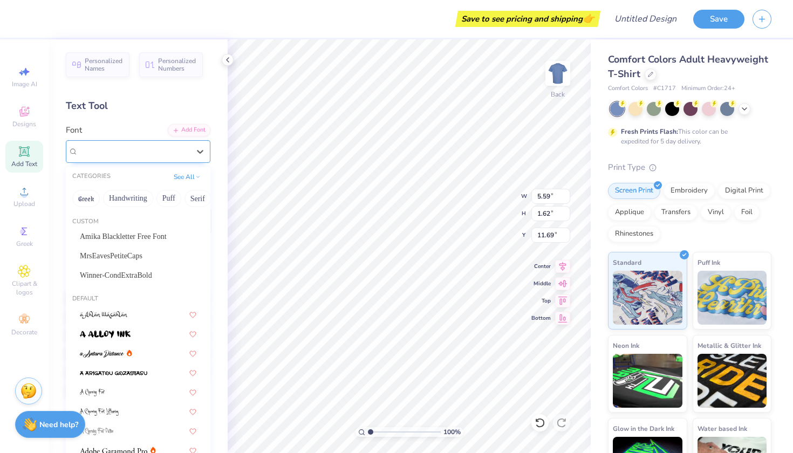
click at [128, 140] on div "Super Dream" at bounding box center [138, 151] width 145 height 23
click at [124, 277] on span "Winner-CondExtraBold" at bounding box center [116, 275] width 72 height 11
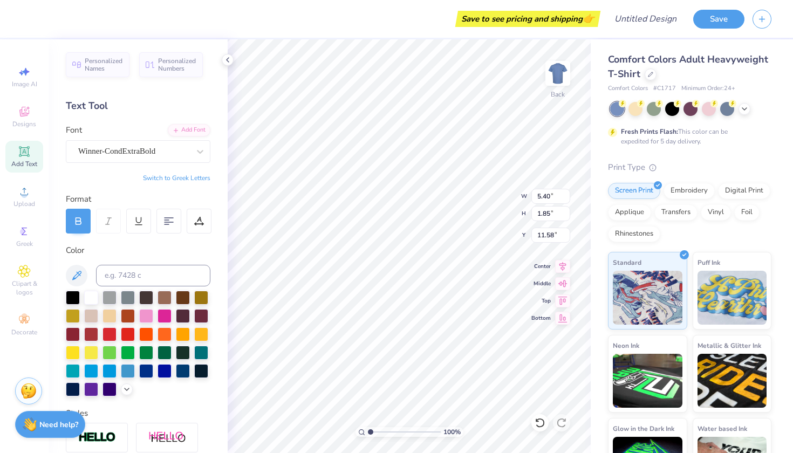
type input "5.40"
type input "1.85"
type input "11.58"
type textarea "Gamma iota sigma"
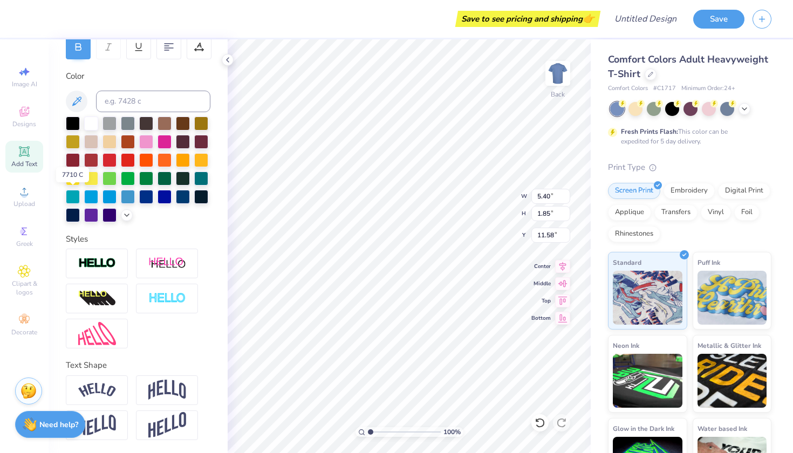
scroll to position [174, 0]
click at [98, 393] on img at bounding box center [97, 390] width 38 height 15
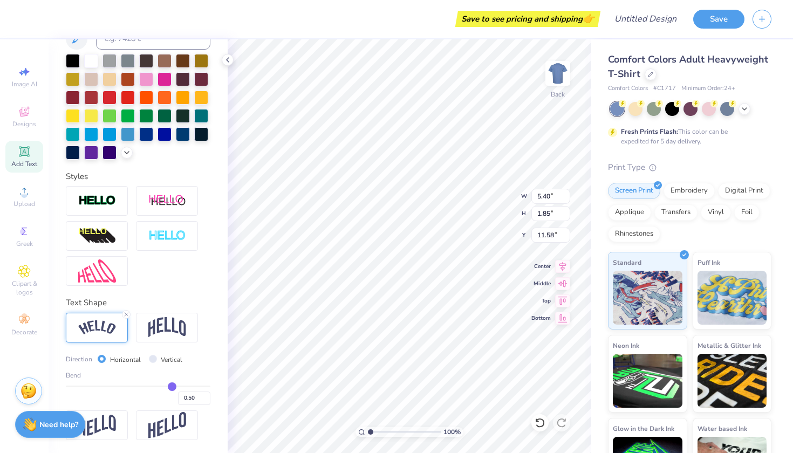
scroll to position [237, 0]
type input "0.52"
type input "0.53"
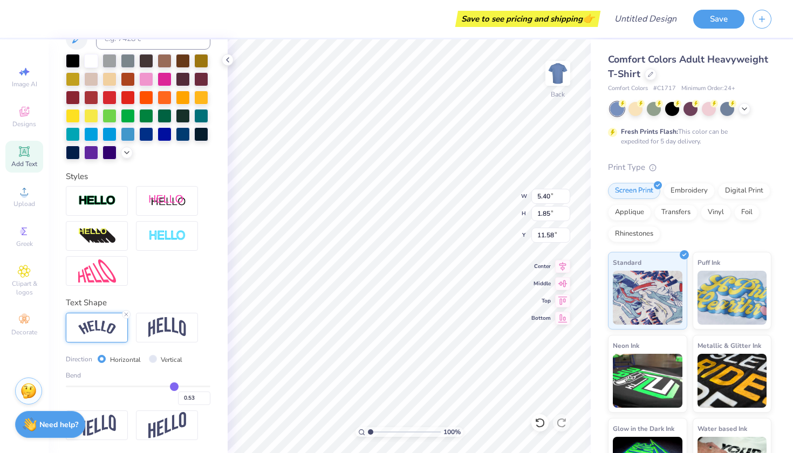
type input "0.54"
type input "0.55"
type input "0.56"
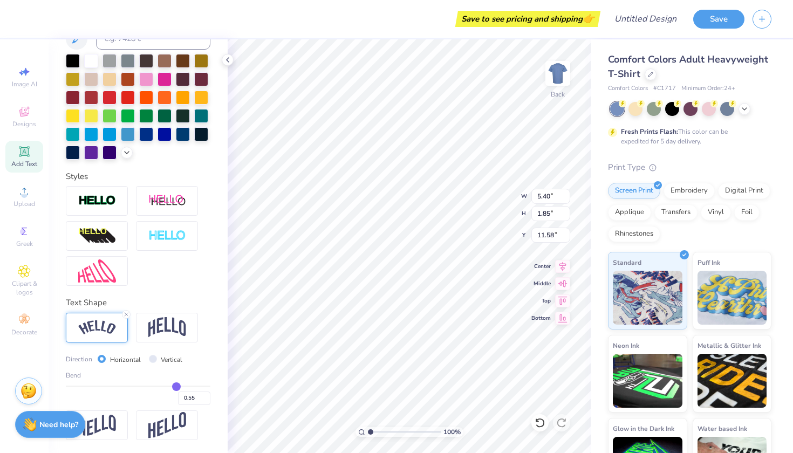
type input "0.56"
type input "0.57"
type input "0.58"
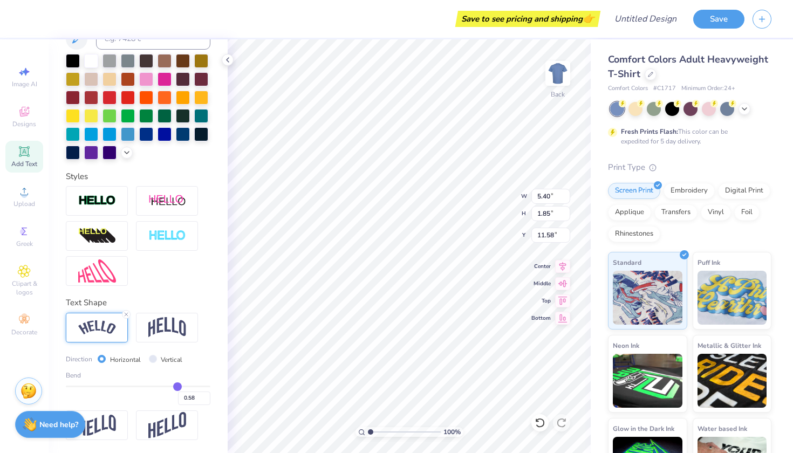
type input "0.59"
type input "0.6"
type input "0.60"
type input "0.61"
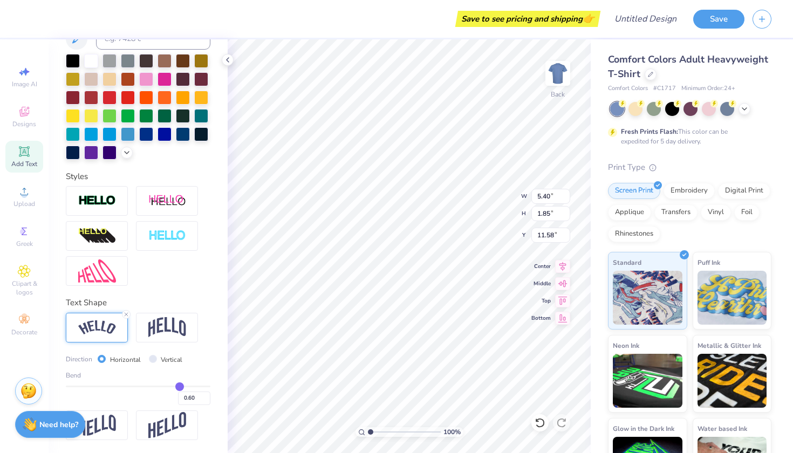
type input "0.61"
type input "0.62"
type input "0.63"
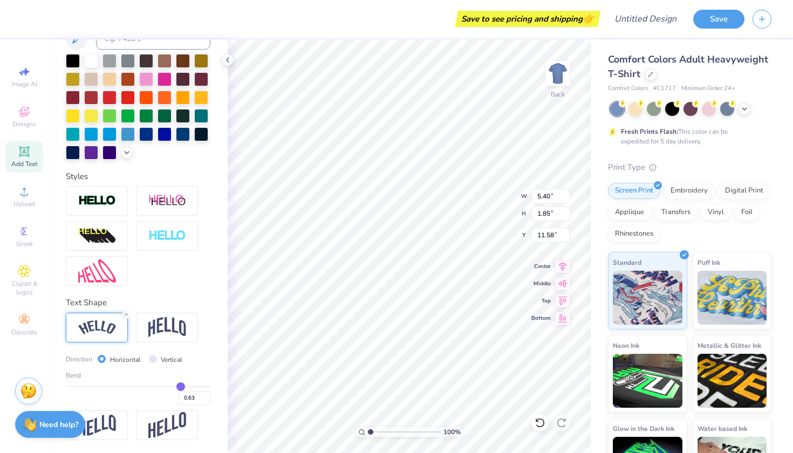
type input "0.64"
type input "0.65"
type input "0.66"
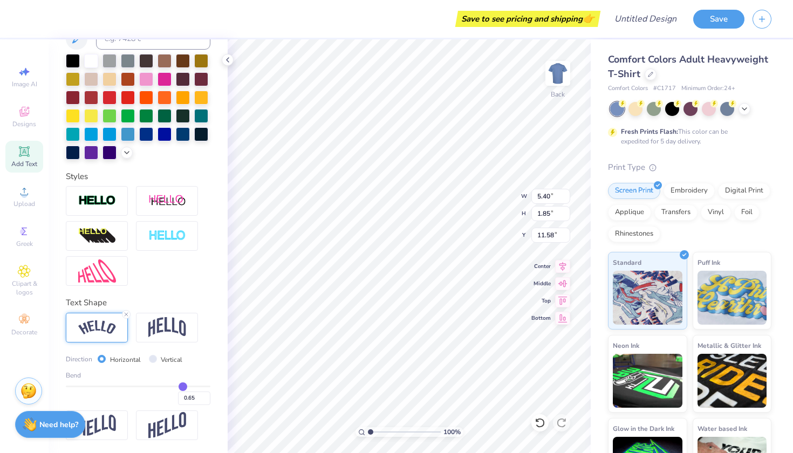
type input "0.66"
type input "0.67"
type input "0.68"
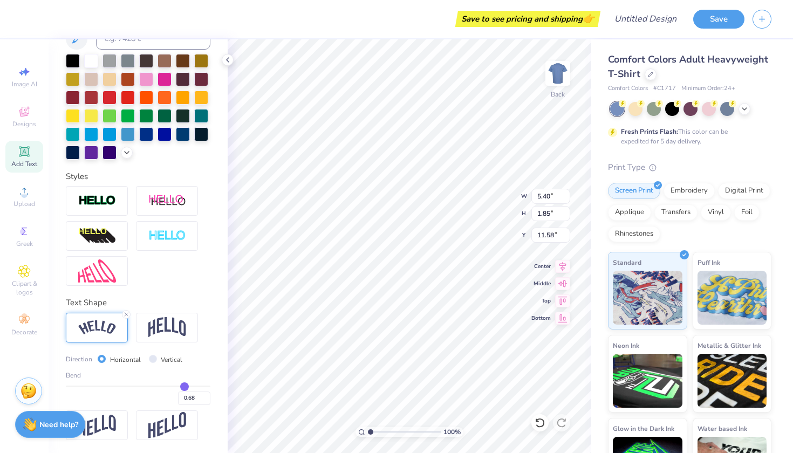
type input "0.69"
type input "0.7"
type input "0.70"
type input "0.71"
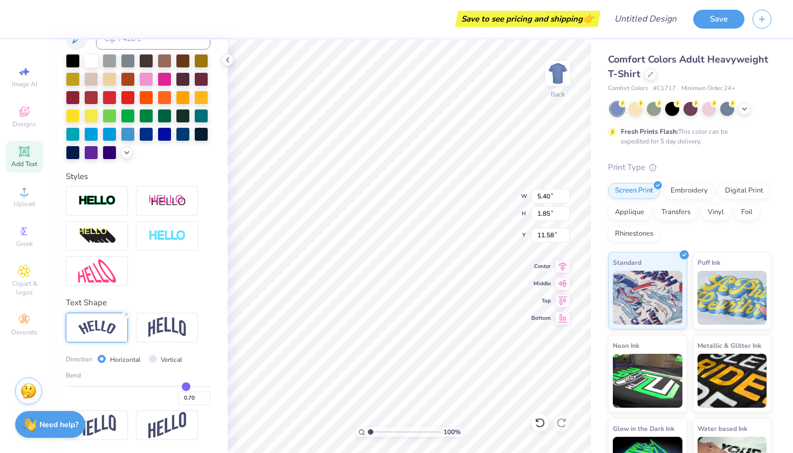
type input "0.71"
type input "0.73"
type input "0.74"
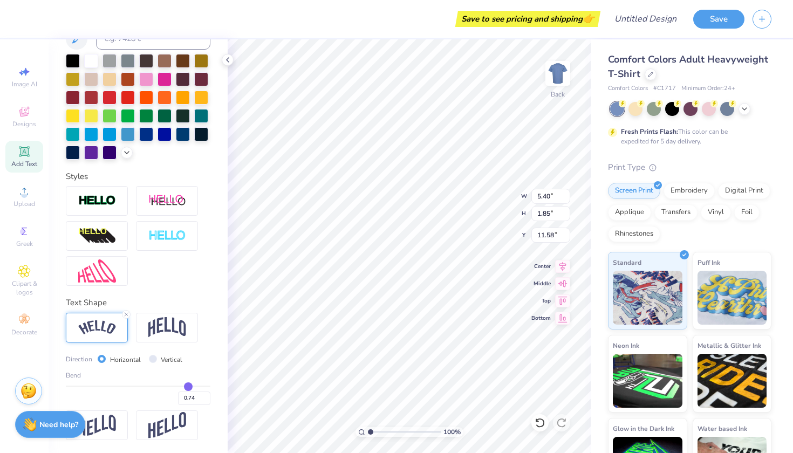
type input "0.75"
type input "0.76"
type input "0.77"
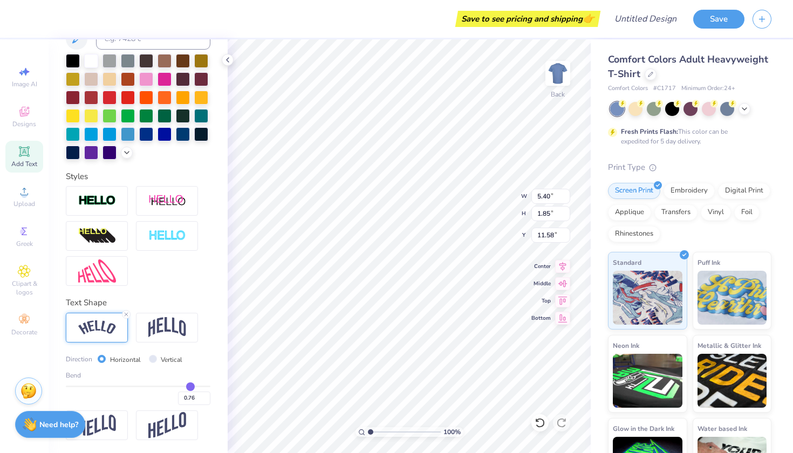
type input "0.77"
type input "0.78"
type input "0.79"
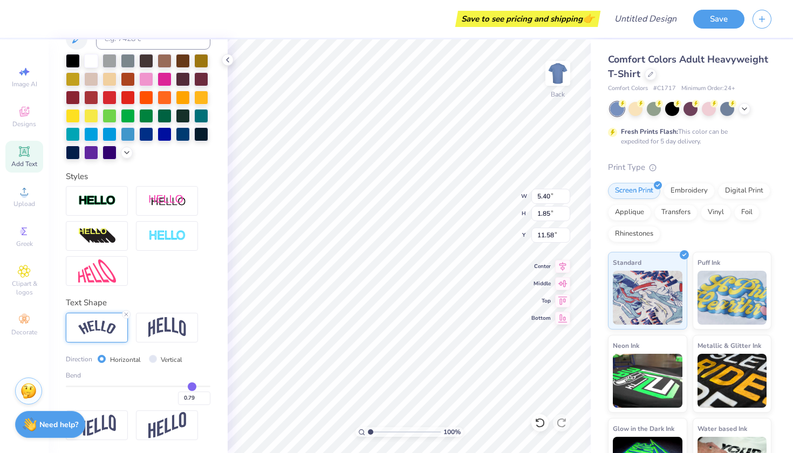
type input "0.78"
type input "0.77"
type input "0.76"
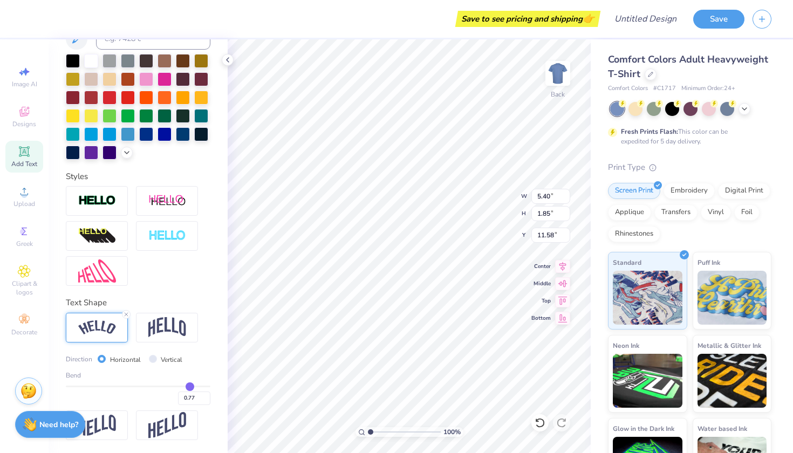
type input "0.76"
type input "0.75"
type input "0.73"
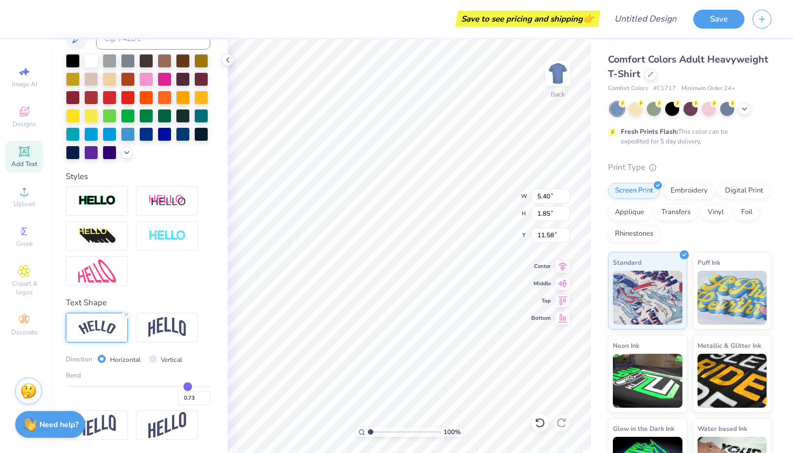
type input "0.72"
type input "0.7"
type input "0.70"
type input "0.68"
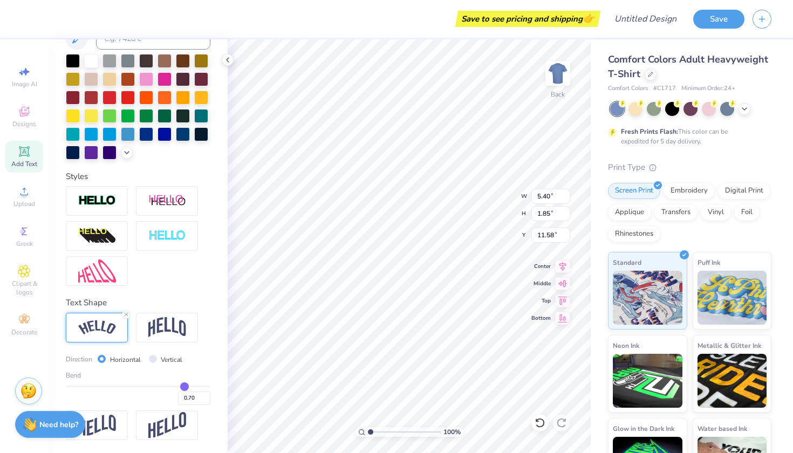
type input "0.68"
type input "0.66"
type input "0.63"
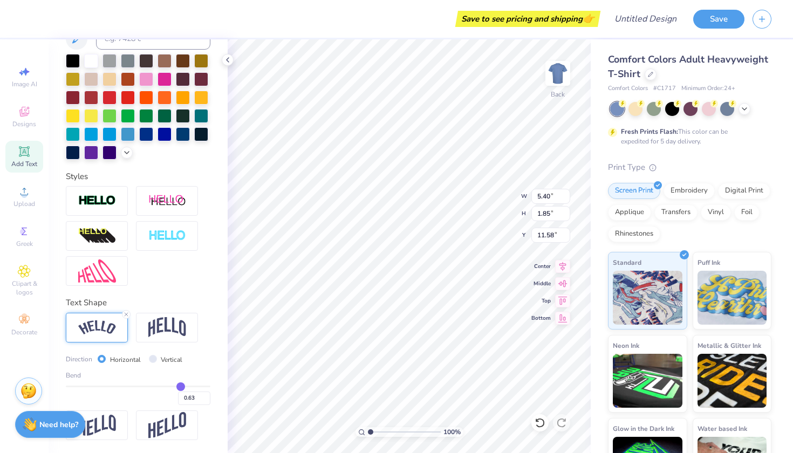
type input "0.61"
type input "0.6"
type input "0.60"
type input "0.57"
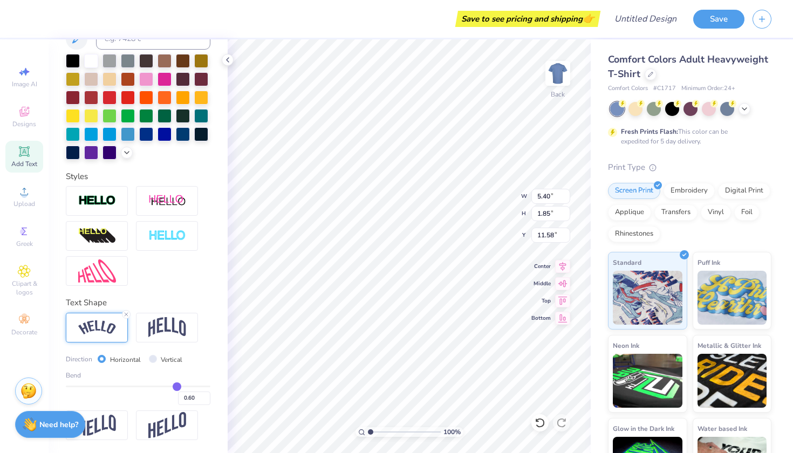
type input "0.57"
type input "0.55"
type input "0.53"
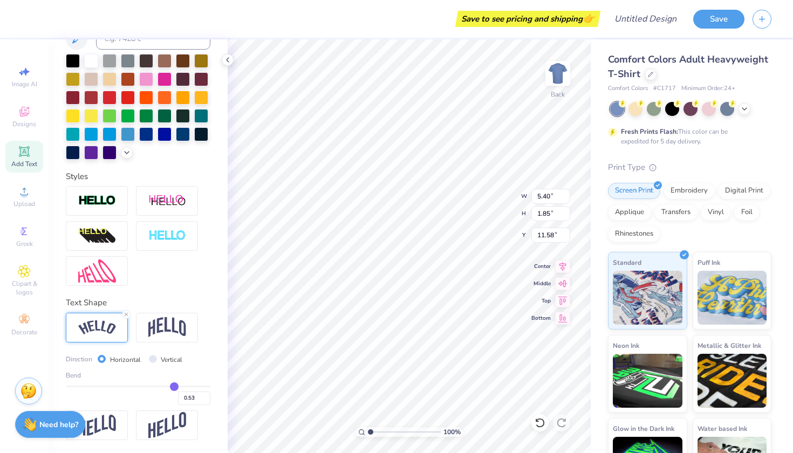
type input "0.52"
type input "0.51"
type input "0.5"
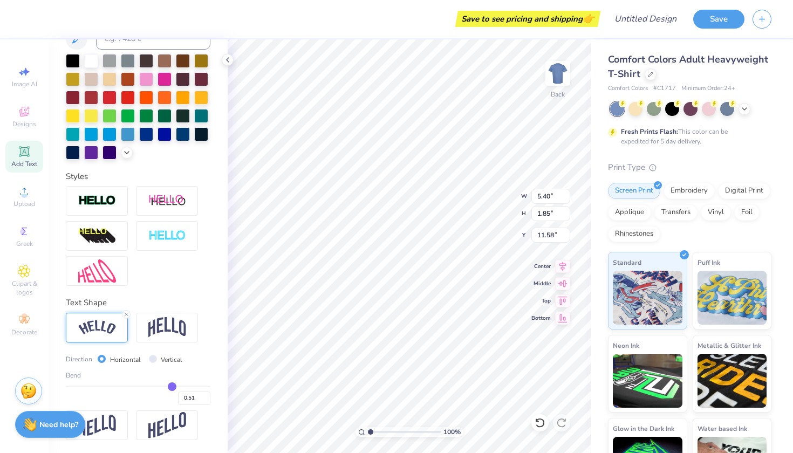
type input "0.50"
type input "0.49"
type input "0.48"
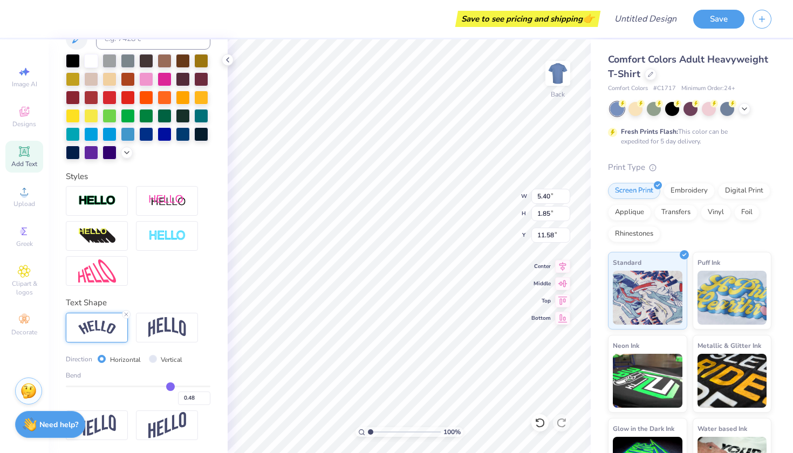
type input "0.47"
click at [170, 387] on input "range" at bounding box center [138, 387] width 145 height 2
type input "0.21"
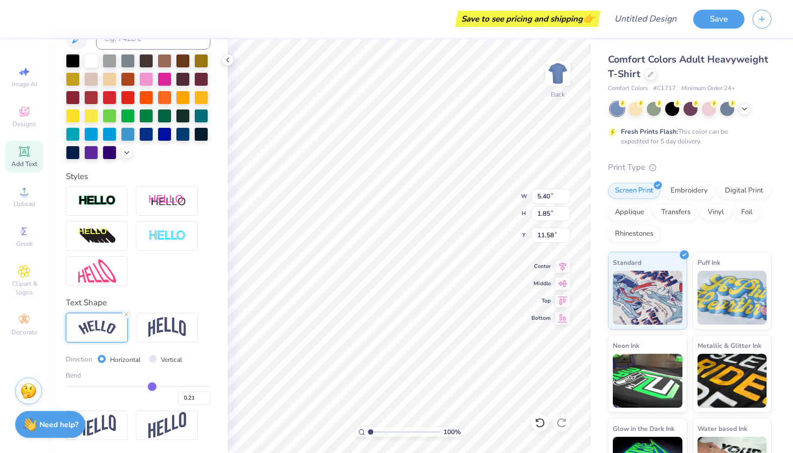
click at [152, 387] on input "range" at bounding box center [138, 387] width 145 height 2
click at [189, 384] on div "Bend 0.21" at bounding box center [138, 388] width 145 height 35
click at [200, 387] on div "0.21" at bounding box center [138, 395] width 145 height 19
click at [203, 385] on div "Bend 0.21" at bounding box center [138, 388] width 145 height 35
type input "0.94"
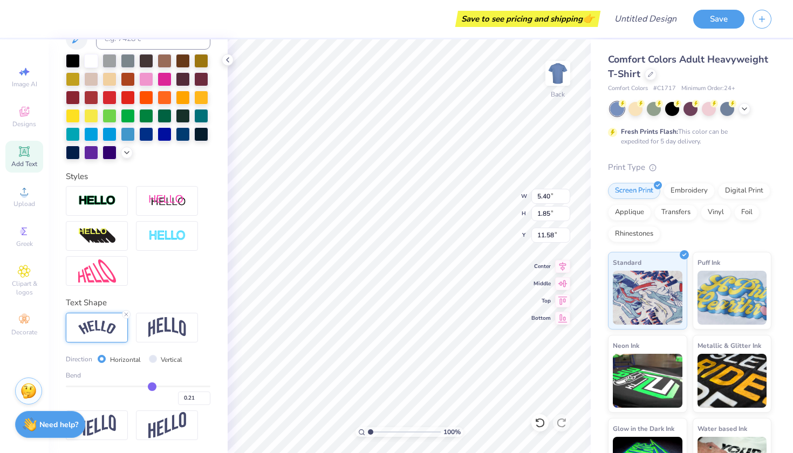
type input "0.94"
click at [202, 386] on input "range" at bounding box center [138, 387] width 145 height 2
type input "9.66"
type input "4.48"
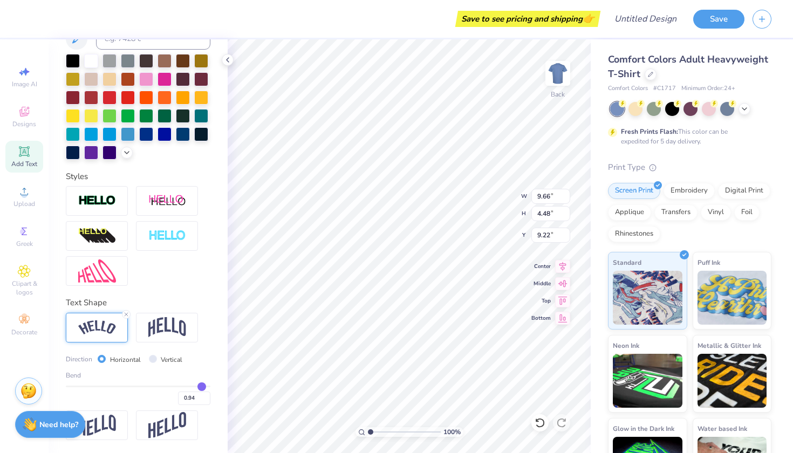
type input "4.02"
click at [158, 388] on div "0.94" at bounding box center [138, 395] width 145 height 19
click at [161, 384] on div "Bend 0.94" at bounding box center [138, 388] width 145 height 35
type input "0.35"
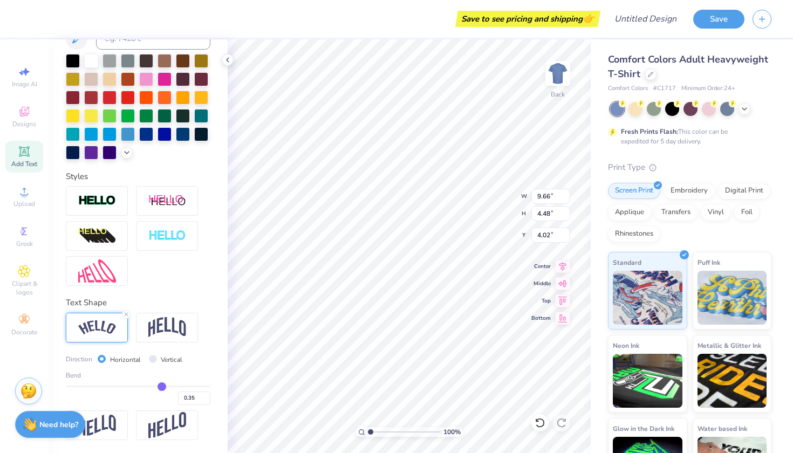
type input "0.35"
click at [162, 386] on input "range" at bounding box center [138, 387] width 145 height 2
type input "8.78"
type input "1.37"
type input "5.57"
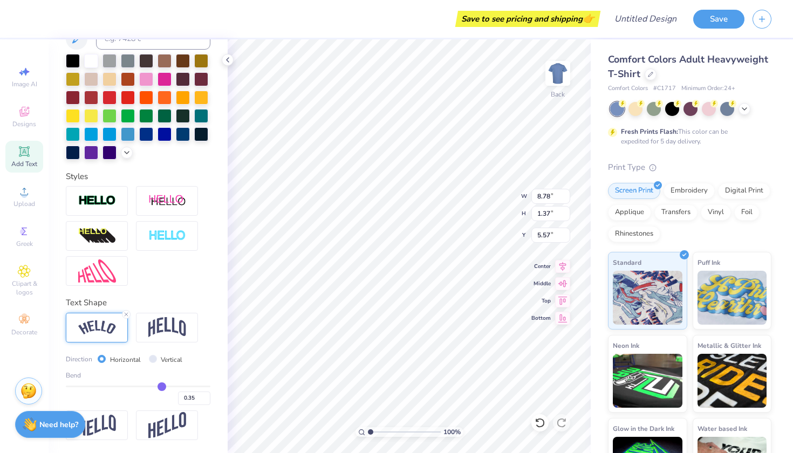
type input "0.52"
click at [174, 386] on input "range" at bounding box center [138, 387] width 145 height 2
type input "9.09"
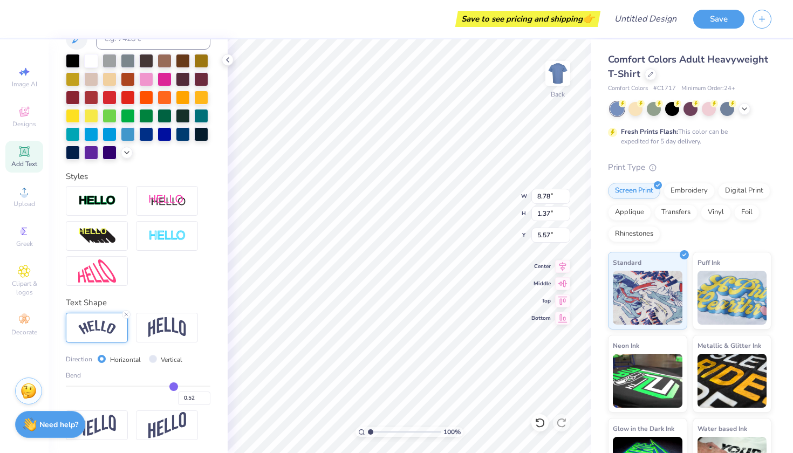
type input "2.06"
type input "5.23"
type input "10.78"
type input "2.44"
type input "4.85"
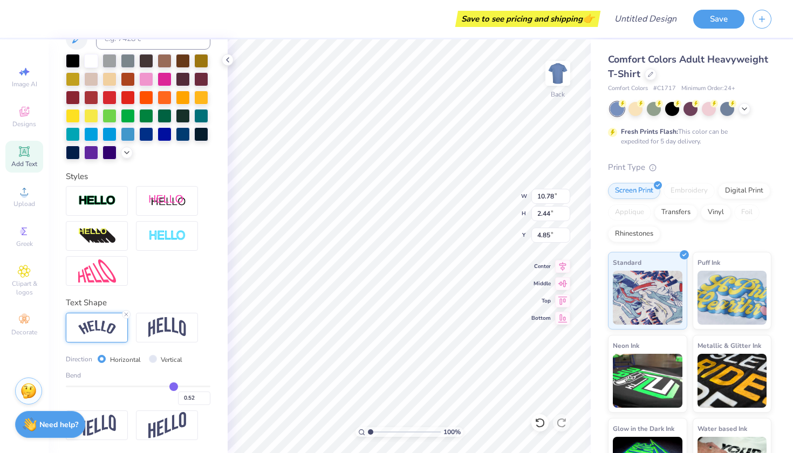
type input "12.98"
type input "2.94"
type input "4.35"
type input "13.70"
type input "3.11"
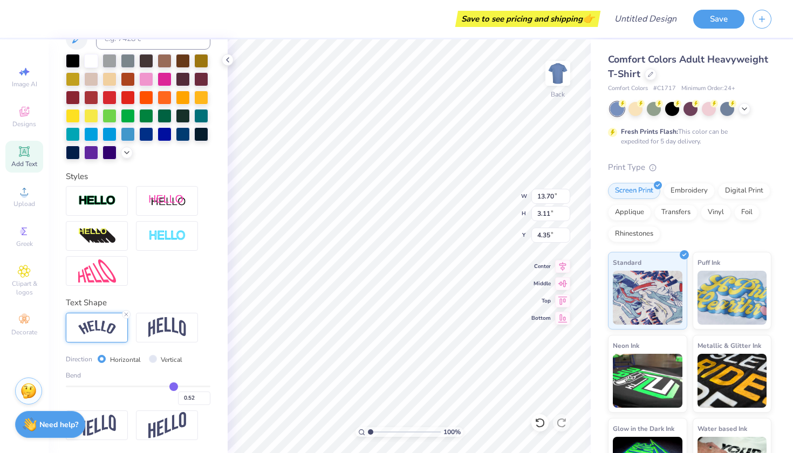
type input "11.99"
type input "2.72"
type input "4.23"
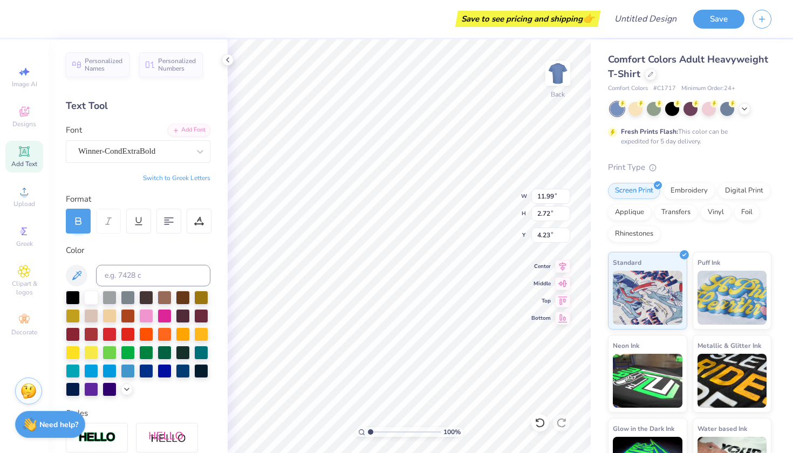
scroll to position [0, 0]
click at [107, 241] on div "Personalized Names Personalized Numbers Text Tool Add Font Font Winner-CondExtr…" at bounding box center [138, 246] width 179 height 414
click at [182, 246] on div "Color" at bounding box center [138, 250] width 145 height 12
click at [24, 74] on icon at bounding box center [24, 71] width 13 height 13
select select "4"
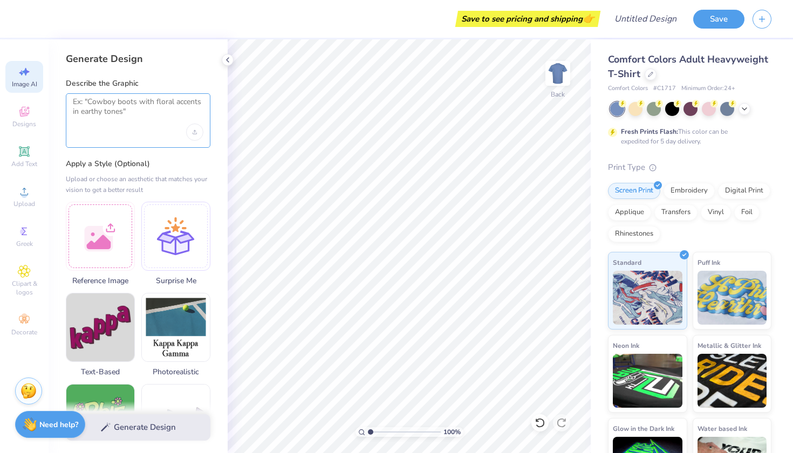
click at [107, 104] on textarea at bounding box center [138, 110] width 131 height 27
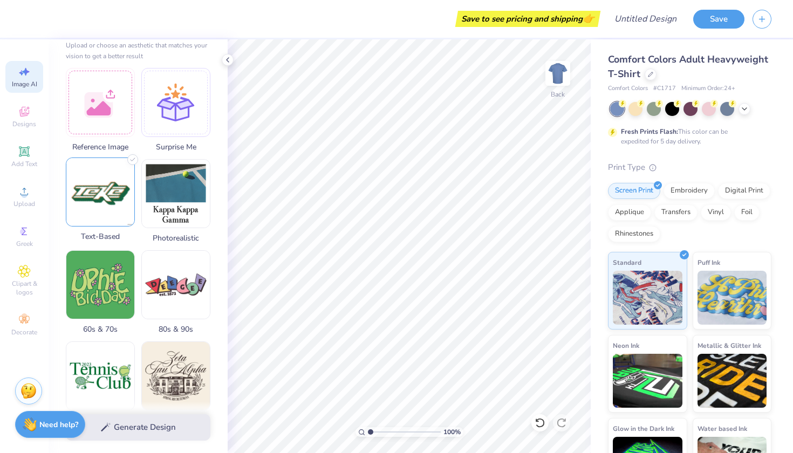
scroll to position [146, 0]
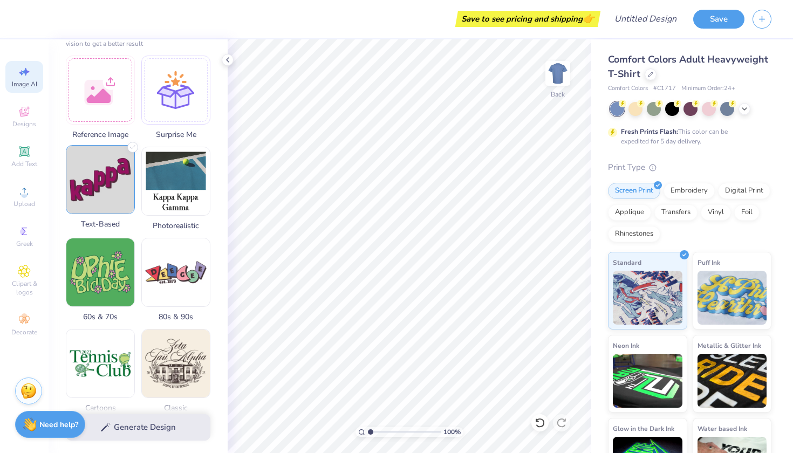
click at [104, 179] on img at bounding box center [100, 180] width 68 height 68
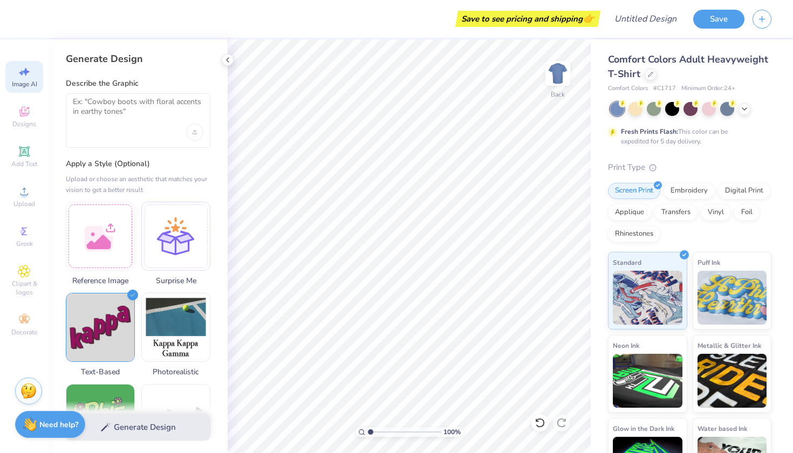
scroll to position [0, 0]
click at [116, 111] on textarea at bounding box center [138, 110] width 131 height 27
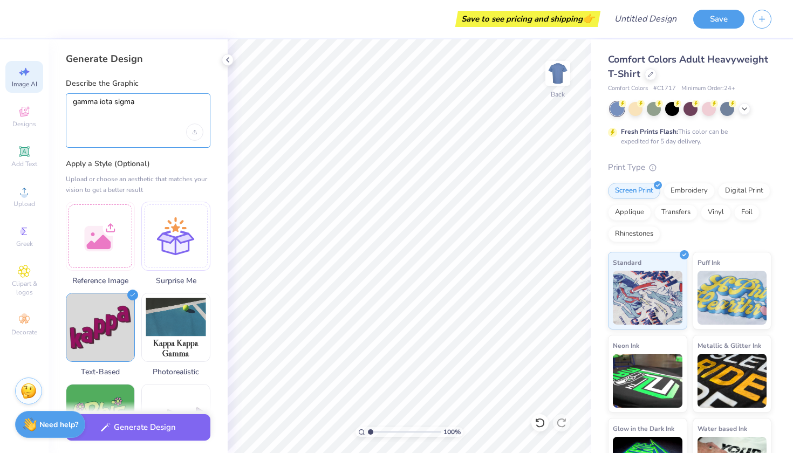
type textarea "gamma iota sigma"
click at [123, 168] on label "Apply a Style (Optional)" at bounding box center [138, 164] width 145 height 11
click at [20, 114] on icon at bounding box center [24, 112] width 10 height 10
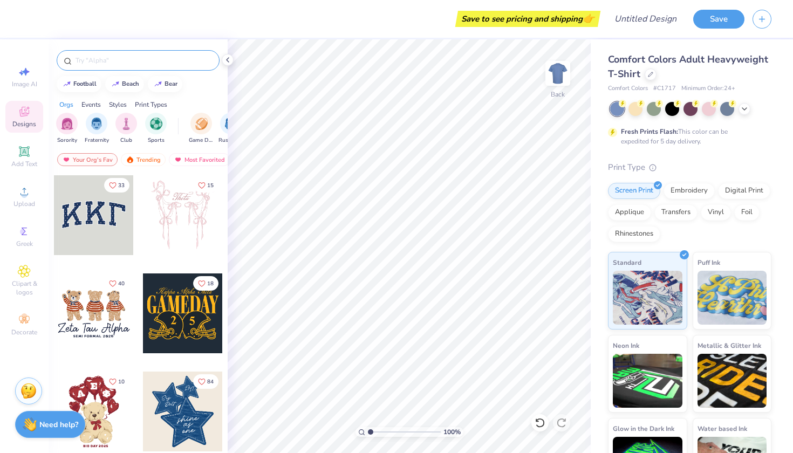
click at [110, 59] on input "text" at bounding box center [143, 60] width 138 height 11
click at [92, 59] on input "text" at bounding box center [143, 60] width 138 height 11
type input "coed"
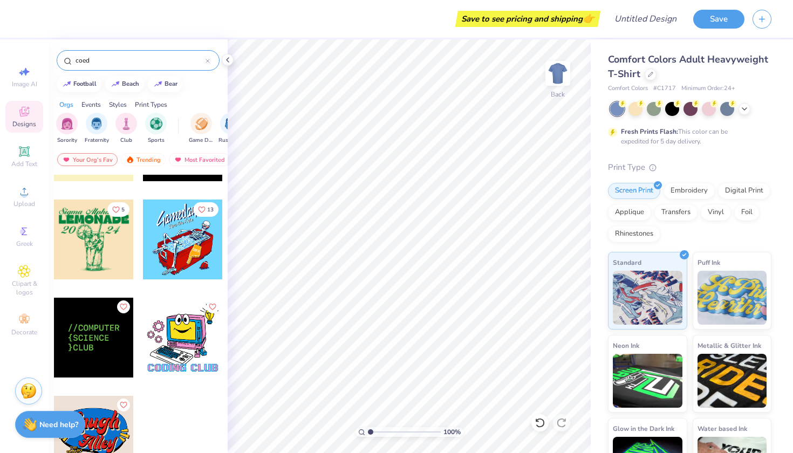
scroll to position [74, 0]
click at [11, 366] on div "Image AI Designs Add Text Upload Greek Clipart & logos Decorate" at bounding box center [24, 246] width 49 height 414
click at [222, 192] on div at bounding box center [182, 150] width 81 height 98
click at [203, 59] on input "coed" at bounding box center [139, 60] width 131 height 11
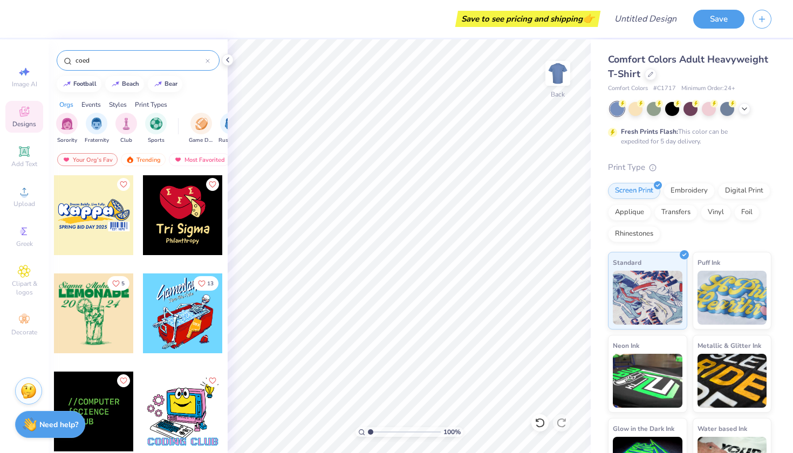
click at [210, 59] on div "coed" at bounding box center [138, 60] width 163 height 20
click at [207, 60] on icon at bounding box center [208, 61] width 4 height 4
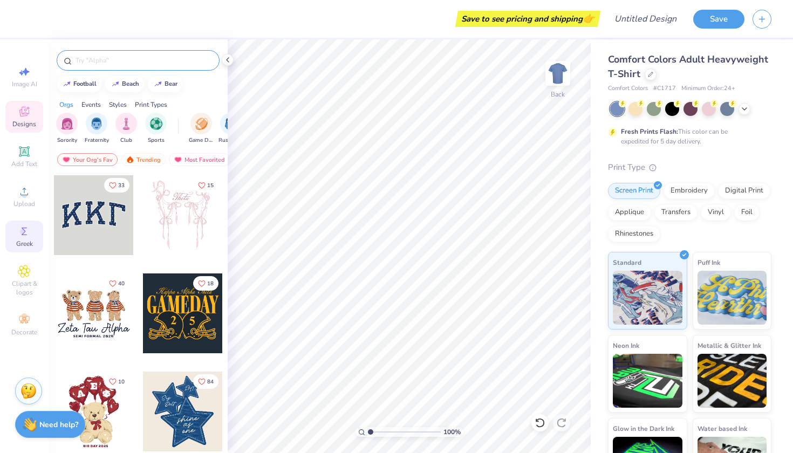
click at [24, 244] on span "Greek" at bounding box center [24, 243] width 17 height 9
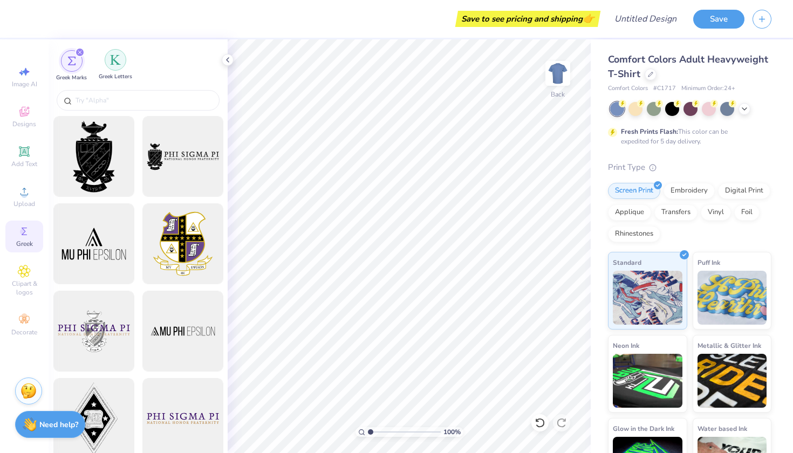
scroll to position [0, 0]
click at [113, 62] on img "filter for Greek Letters" at bounding box center [115, 59] width 11 height 11
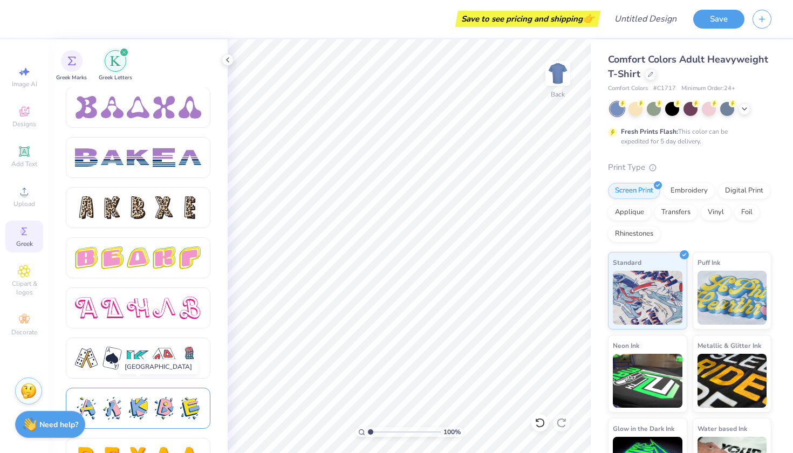
scroll to position [1702, 0]
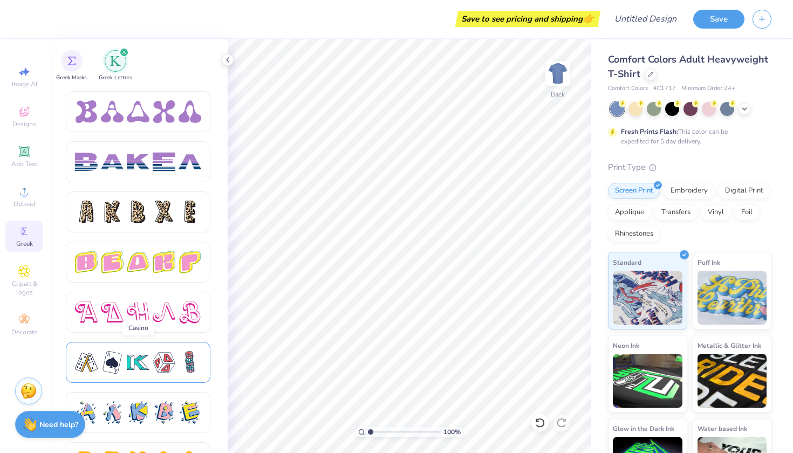
click at [176, 366] on div at bounding box center [138, 362] width 126 height 23
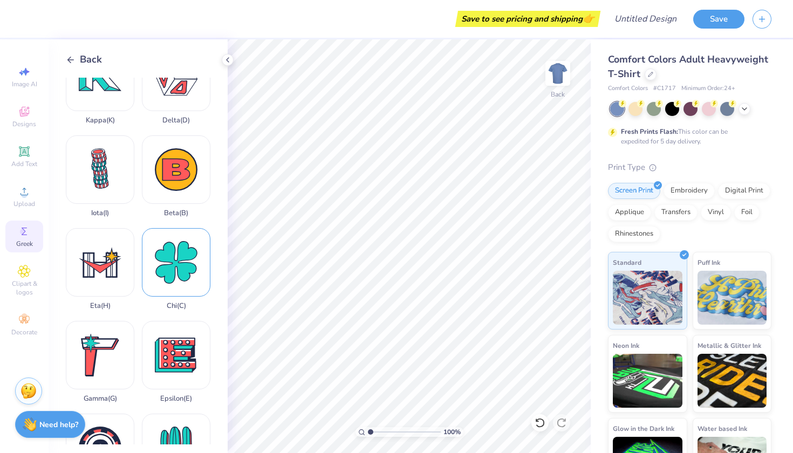
scroll to position [147, 0]
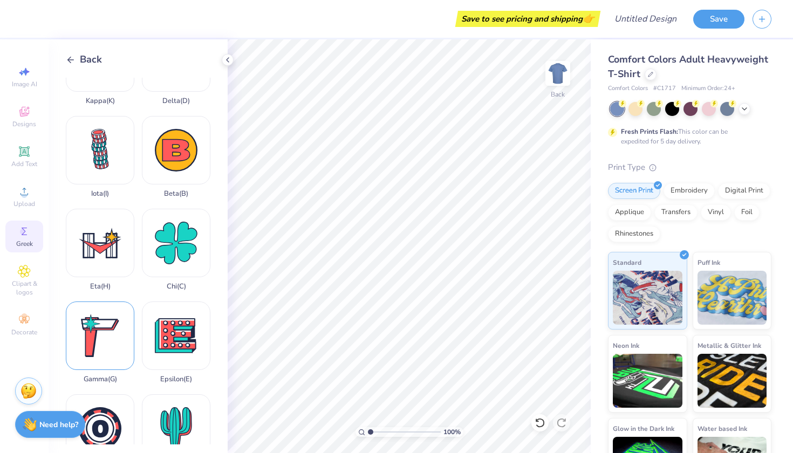
click at [105, 341] on div "Gamma ( G )" at bounding box center [100, 343] width 69 height 82
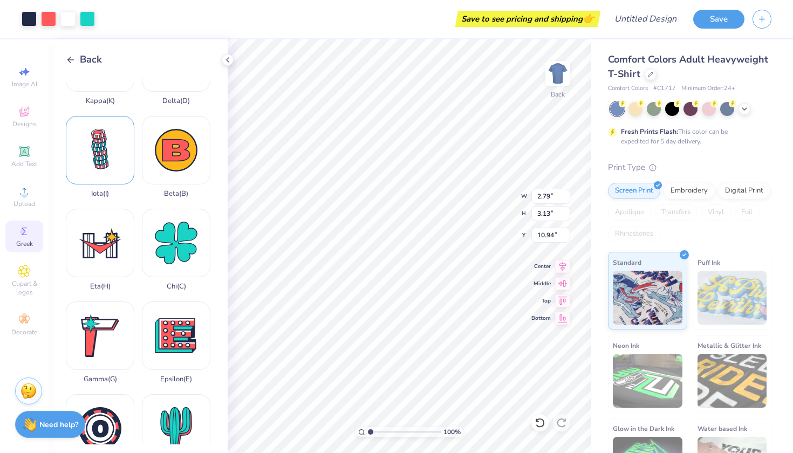
click at [98, 156] on div "Iota ( I )" at bounding box center [100, 157] width 69 height 82
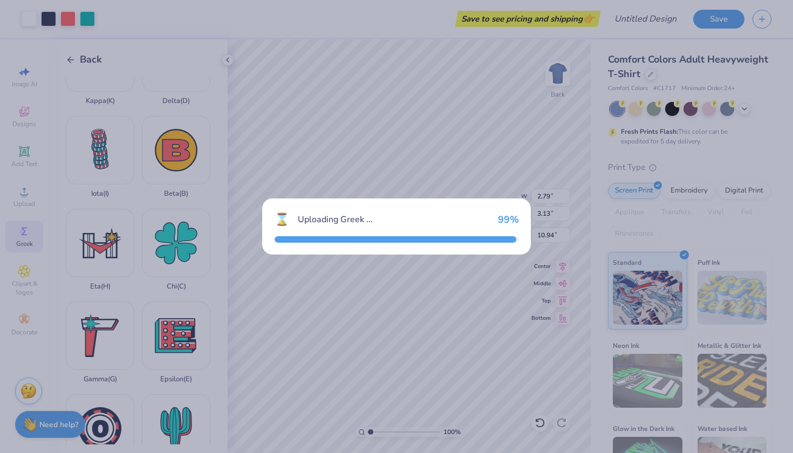
type input "1.34"
type input "3.17"
type input "10.92"
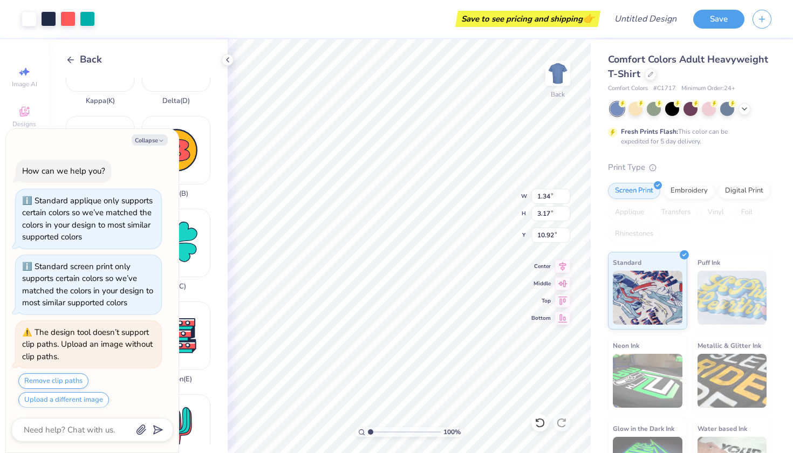
scroll to position [1, 0]
click at [152, 140] on button "Collapse" at bounding box center [150, 139] width 36 height 11
type textarea "x"
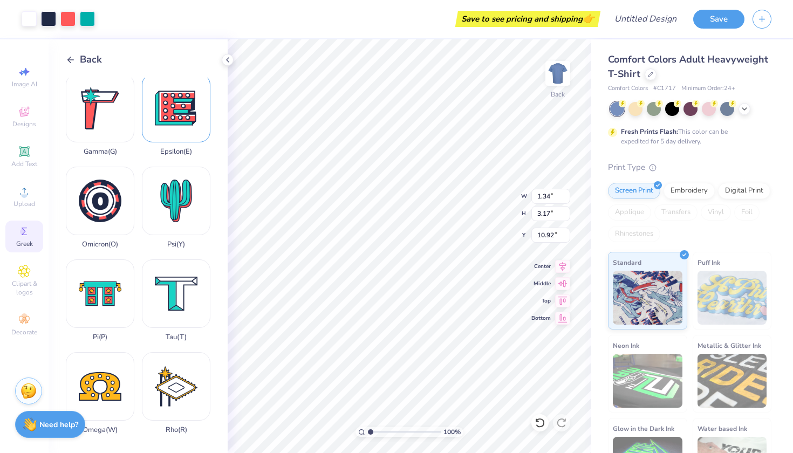
scroll to position [749, 0]
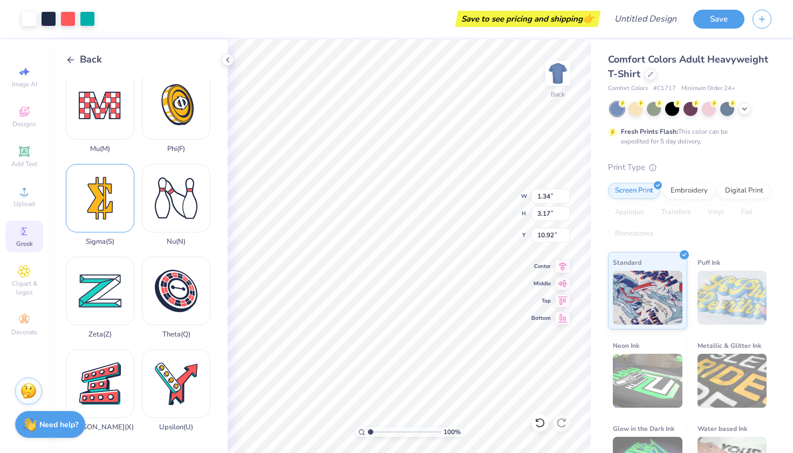
click at [106, 203] on div "Sigma ( S )" at bounding box center [100, 205] width 69 height 82
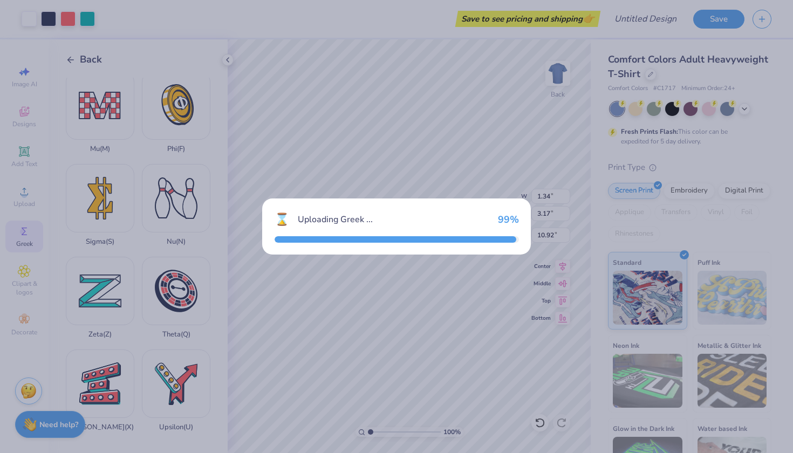
type input "1.90"
type input "3.16"
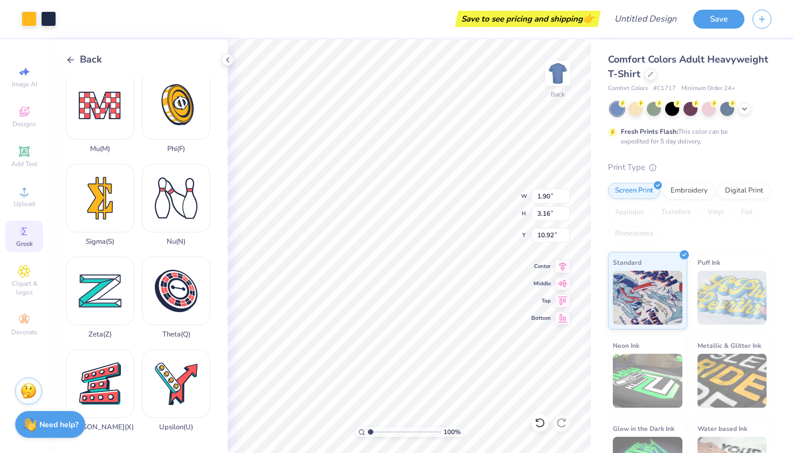
type input "3.00"
type input "1.34"
type input "3.17"
type input "3.00"
type input "2.79"
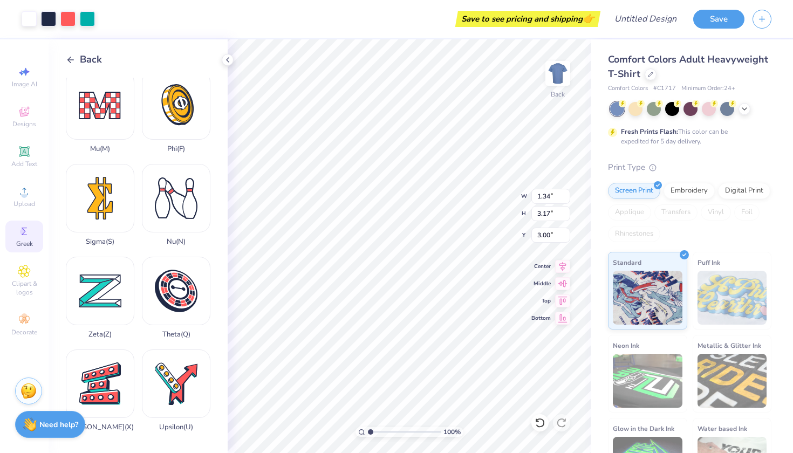
type input "3.13"
type input "3.00"
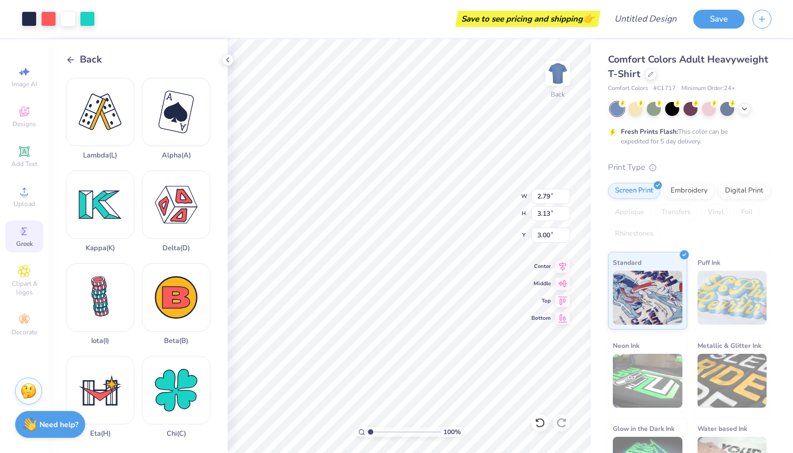
scroll to position [0, 0]
click at [69, 56] on icon at bounding box center [71, 60] width 10 height 10
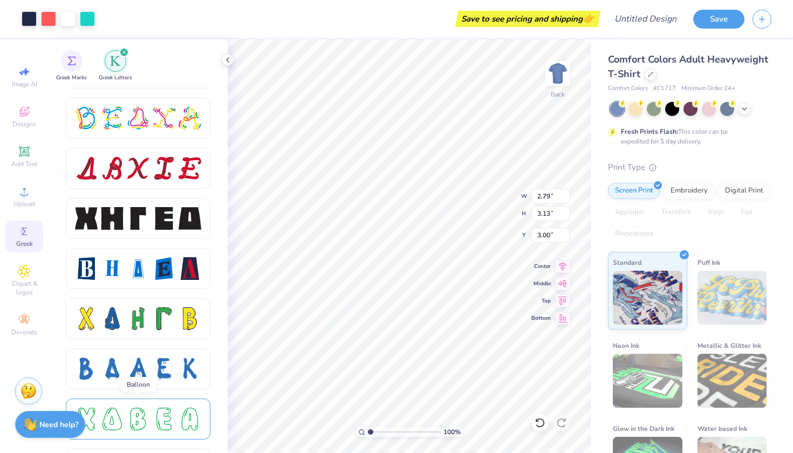
scroll to position [1341, 0]
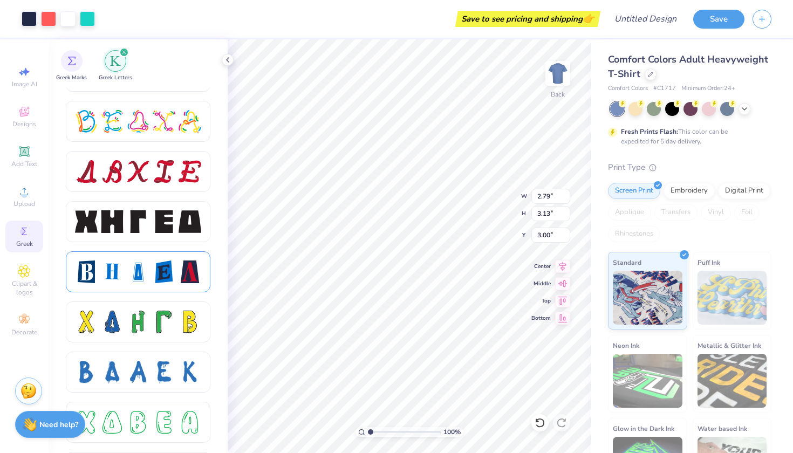
click at [160, 283] on div at bounding box center [138, 271] width 145 height 41
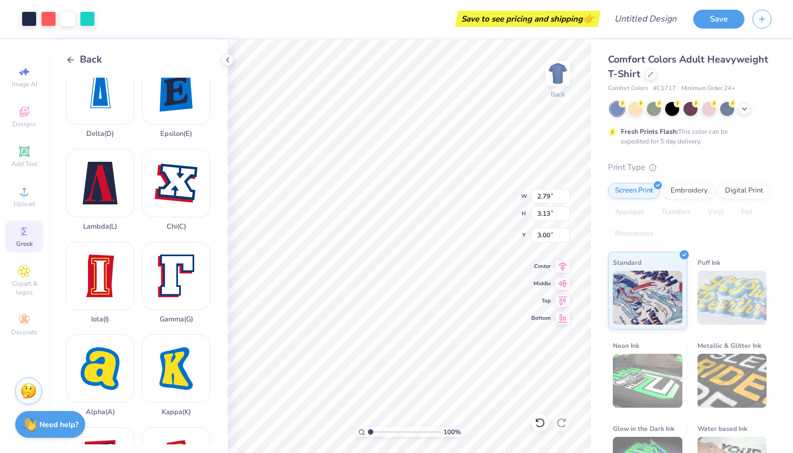
scroll to position [144, 0]
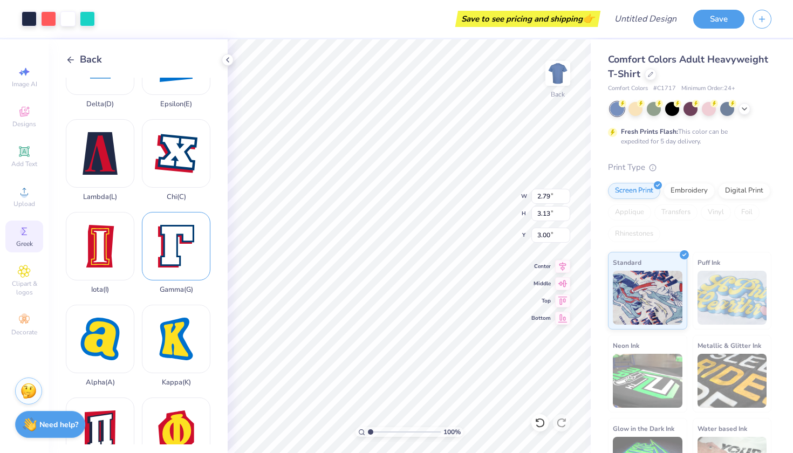
click at [177, 243] on div "Gamma ( G )" at bounding box center [176, 253] width 69 height 82
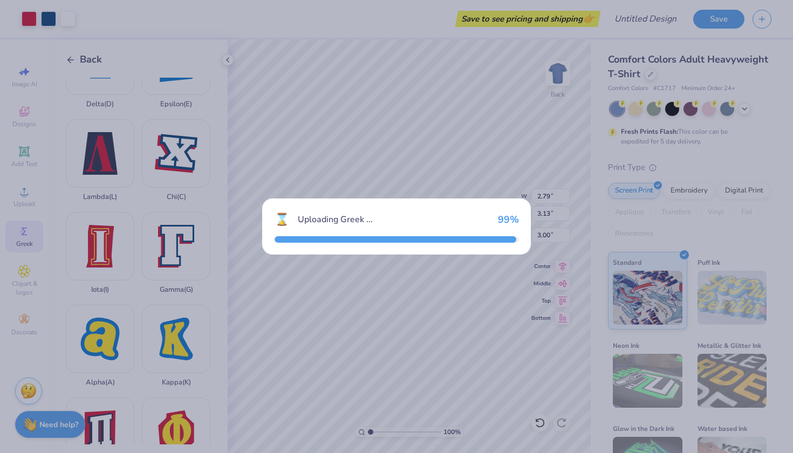
type input "2.39"
type input "2.82"
type input "11.09"
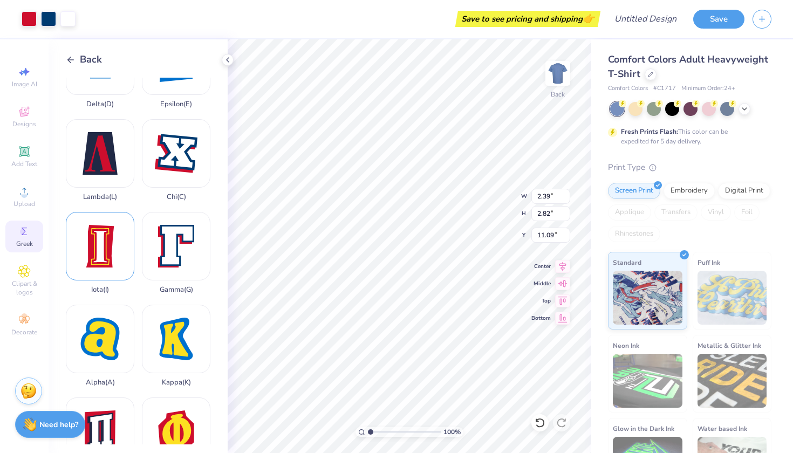
click at [102, 243] on div "Iota ( I )" at bounding box center [100, 253] width 69 height 82
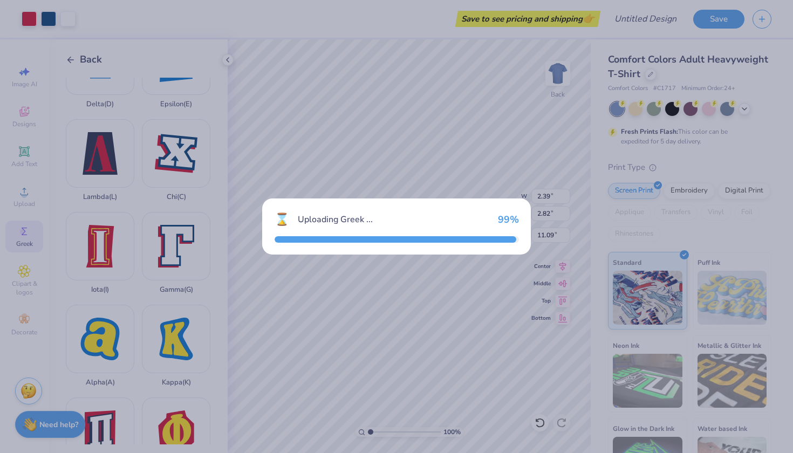
type textarea "x"
type input "2.22"
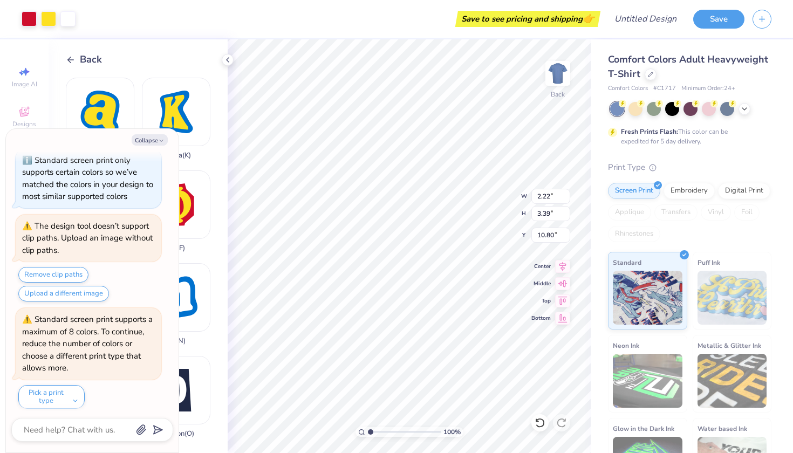
scroll to position [382, 0]
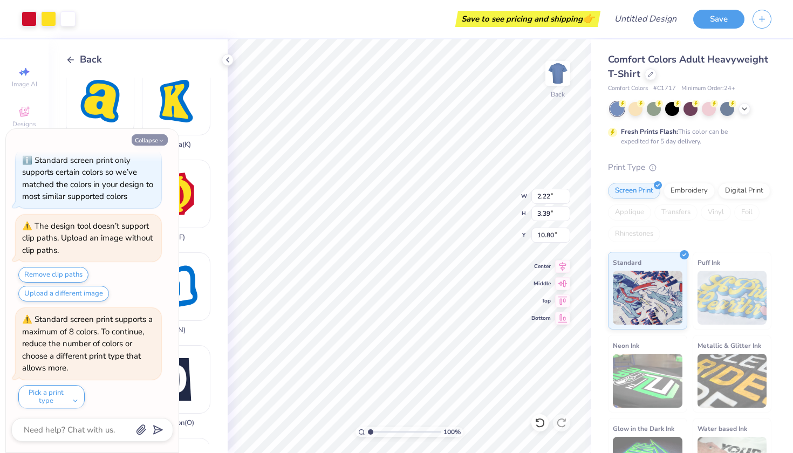
click at [152, 145] on button "Collapse" at bounding box center [150, 139] width 36 height 11
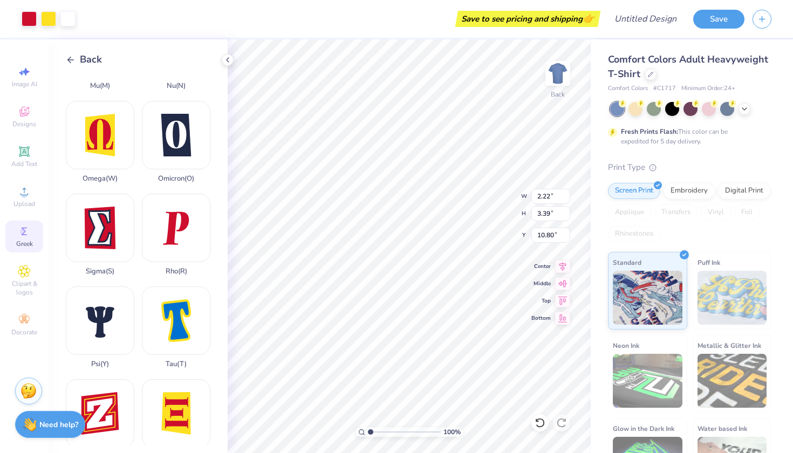
scroll to position [628, 0]
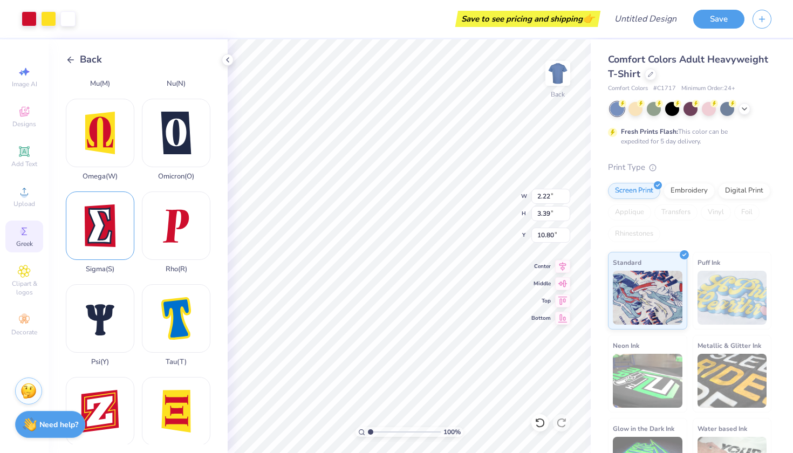
click at [97, 245] on div "Sigma ( S )" at bounding box center [100, 232] width 69 height 82
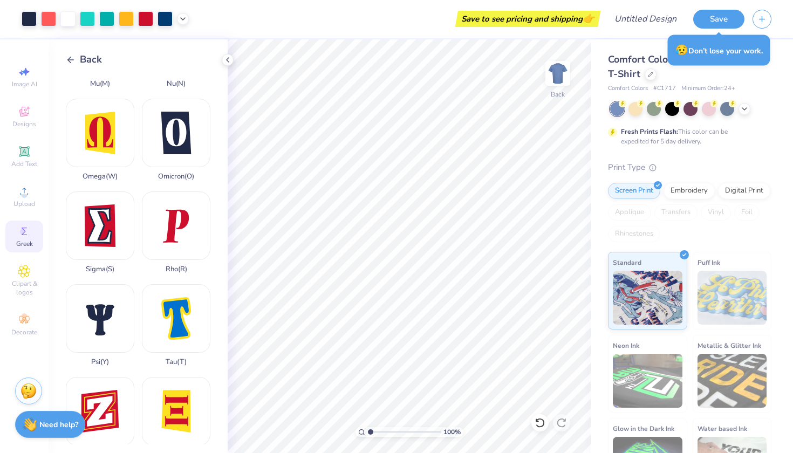
click at [72, 55] on icon at bounding box center [71, 60] width 10 height 10
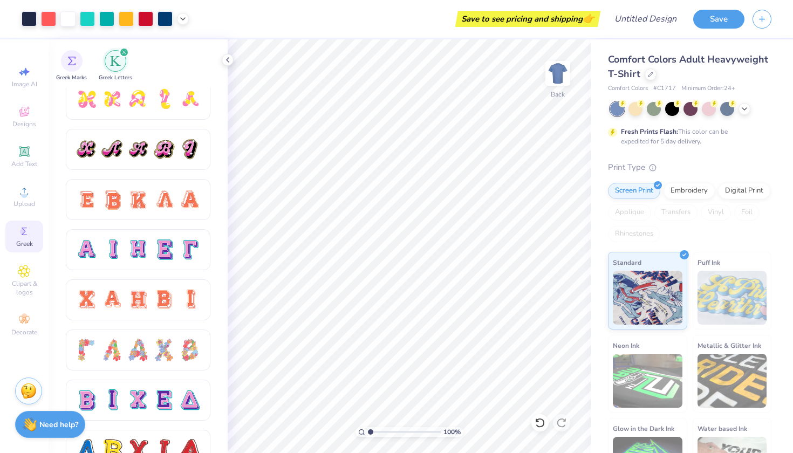
scroll to position [594, 0]
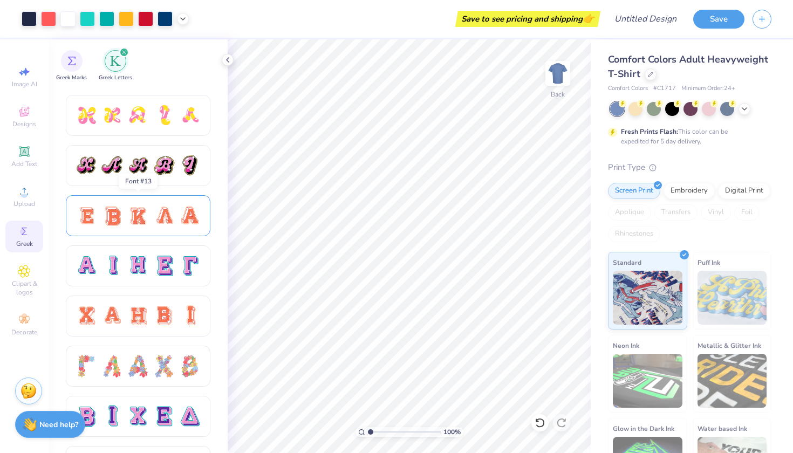
click at [148, 223] on div at bounding box center [138, 215] width 23 height 23
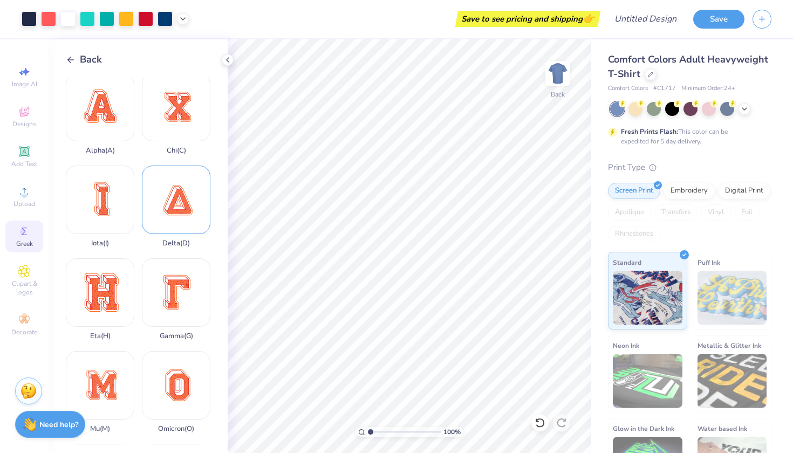
scroll to position [190, 0]
click at [186, 277] on div "Gamma ( G )" at bounding box center [176, 299] width 69 height 82
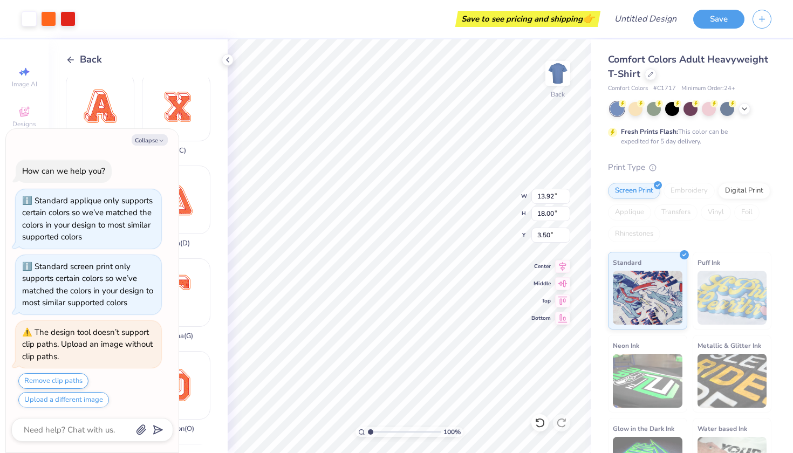
scroll to position [212, 0]
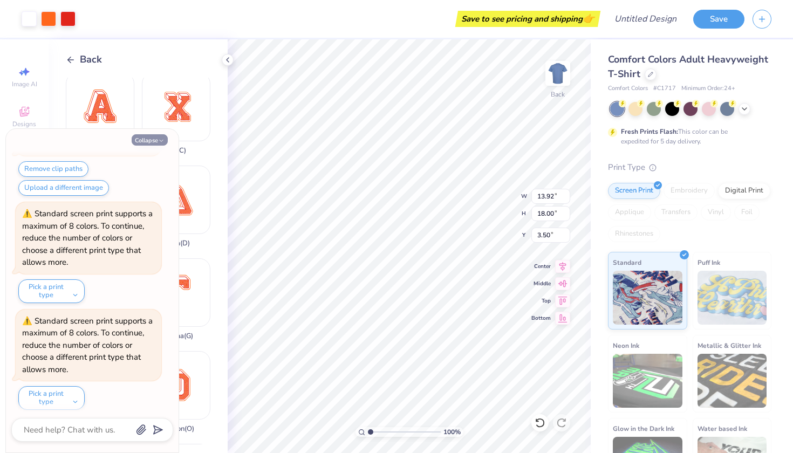
click at [135, 141] on button "Collapse" at bounding box center [150, 139] width 36 height 11
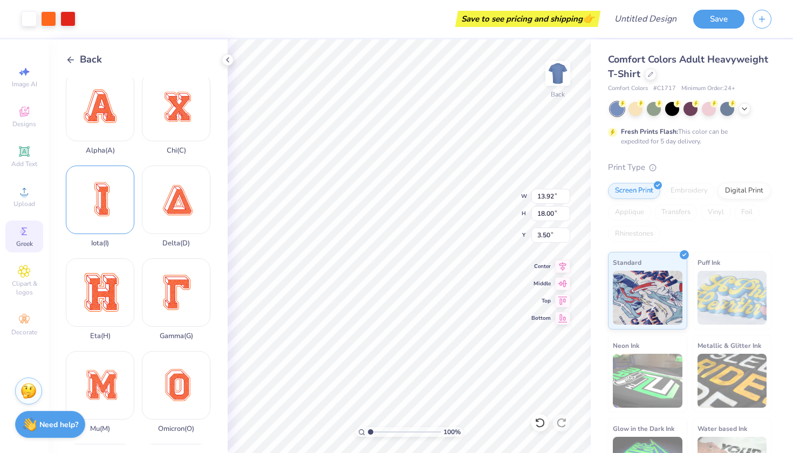
click at [93, 235] on div "Iota ( I )" at bounding box center [100, 207] width 69 height 82
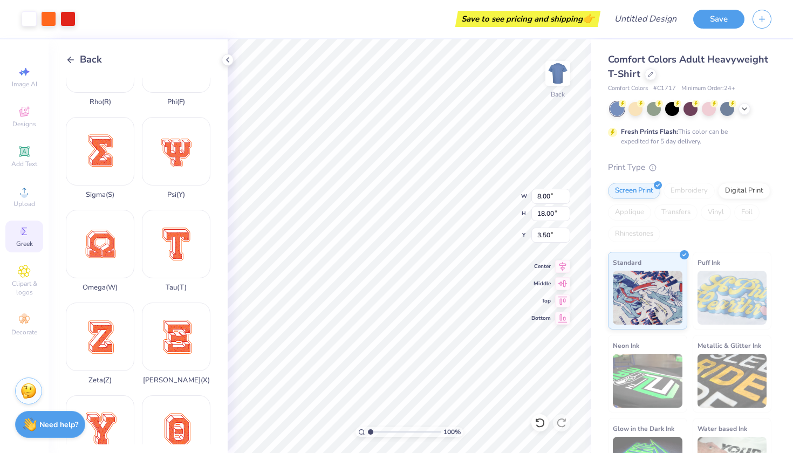
scroll to position [711, 0]
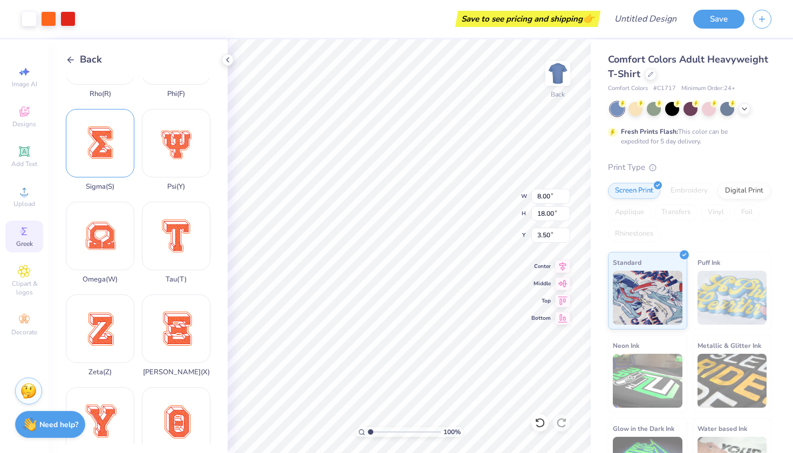
click at [105, 140] on div "Sigma ( S )" at bounding box center [100, 150] width 69 height 82
click at [50, 20] on div at bounding box center [48, 17] width 15 height 15
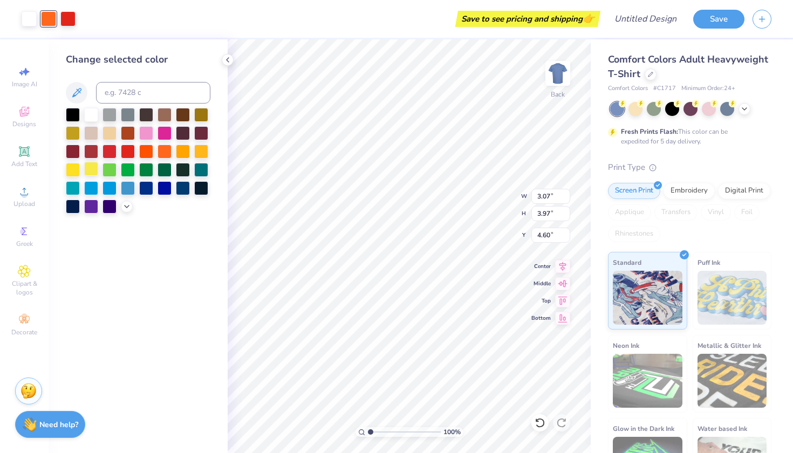
click at [94, 170] on div at bounding box center [91, 169] width 14 height 14
click at [204, 154] on div at bounding box center [201, 150] width 14 height 14
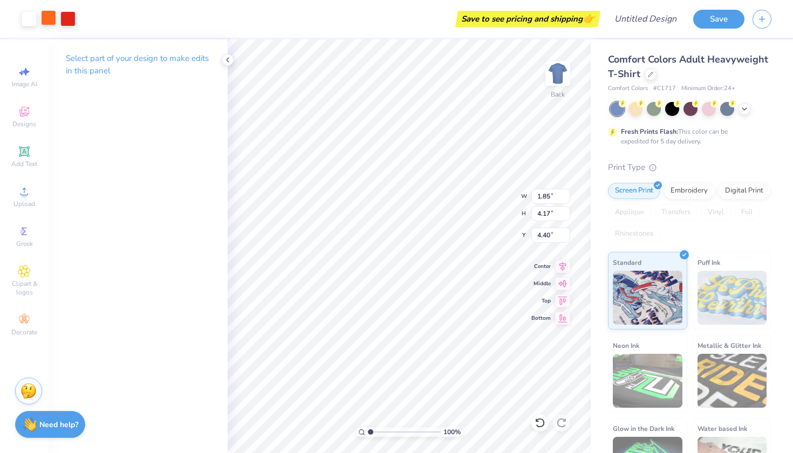
click at [49, 19] on div at bounding box center [48, 17] width 15 height 15
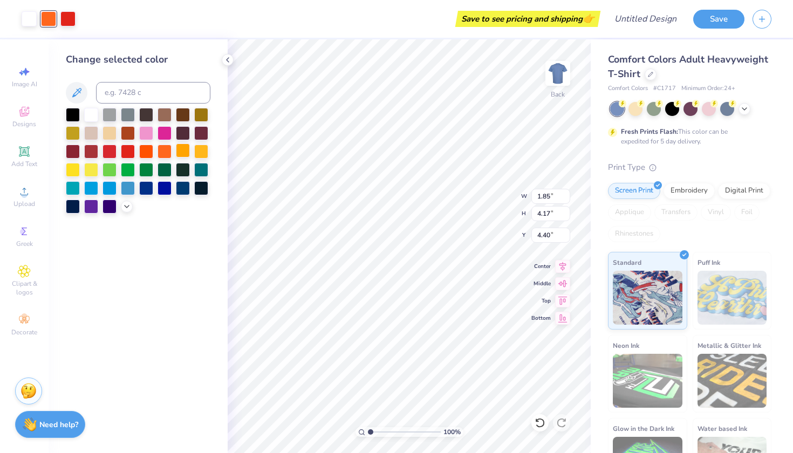
click at [182, 154] on div at bounding box center [183, 150] width 14 height 14
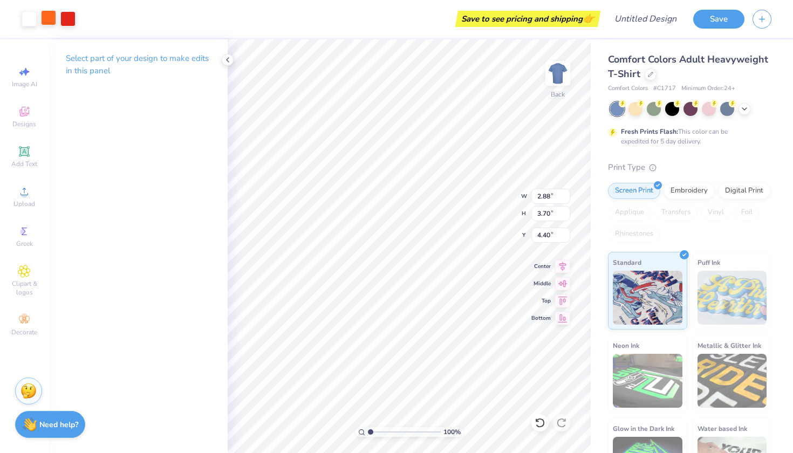
click at [52, 18] on div at bounding box center [48, 17] width 15 height 15
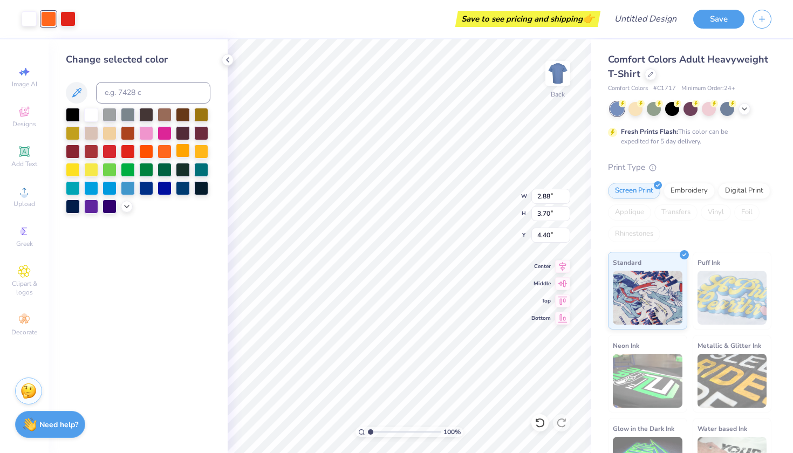
click at [188, 153] on div at bounding box center [183, 150] width 14 height 14
click at [67, 19] on div at bounding box center [67, 17] width 15 height 15
click at [121, 186] on div at bounding box center [128, 187] width 14 height 14
click at [146, 190] on div at bounding box center [146, 187] width 14 height 14
click at [89, 115] on div at bounding box center [91, 114] width 14 height 14
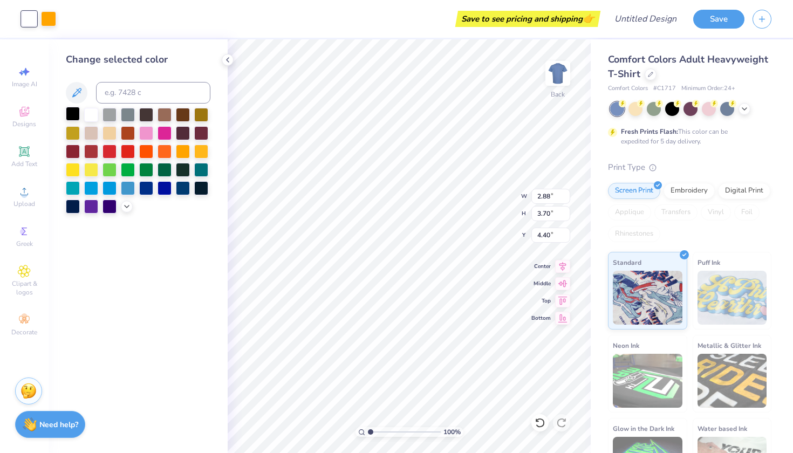
click at [70, 116] on div at bounding box center [73, 114] width 14 height 14
click at [107, 156] on div at bounding box center [109, 150] width 14 height 14
click at [130, 154] on div at bounding box center [128, 150] width 14 height 14
click at [142, 154] on div at bounding box center [146, 150] width 14 height 14
click at [146, 152] on div at bounding box center [146, 150] width 14 height 14
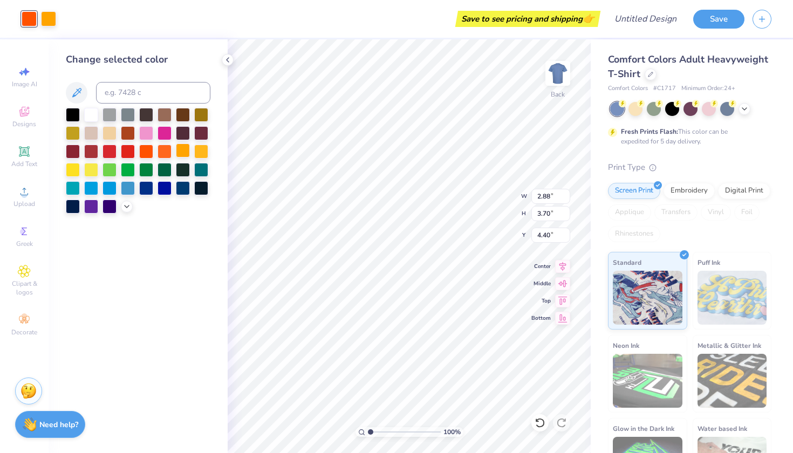
click at [179, 152] on div at bounding box center [183, 150] width 14 height 14
click at [136, 242] on div "Change selected color" at bounding box center [138, 246] width 179 height 414
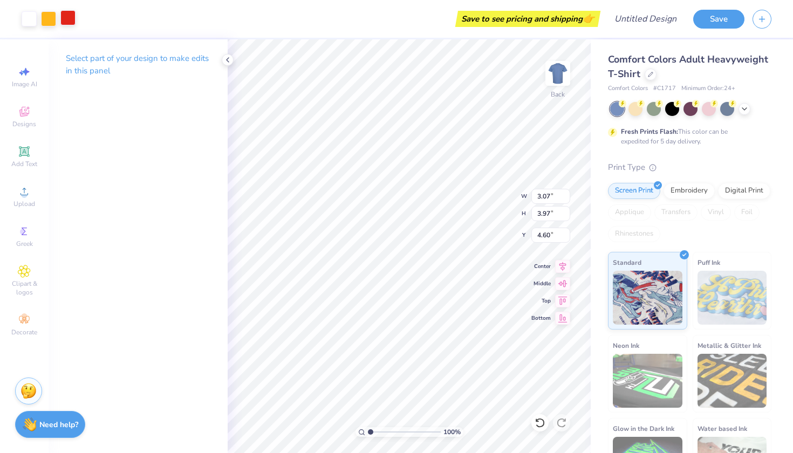
click at [72, 18] on div at bounding box center [67, 17] width 15 height 15
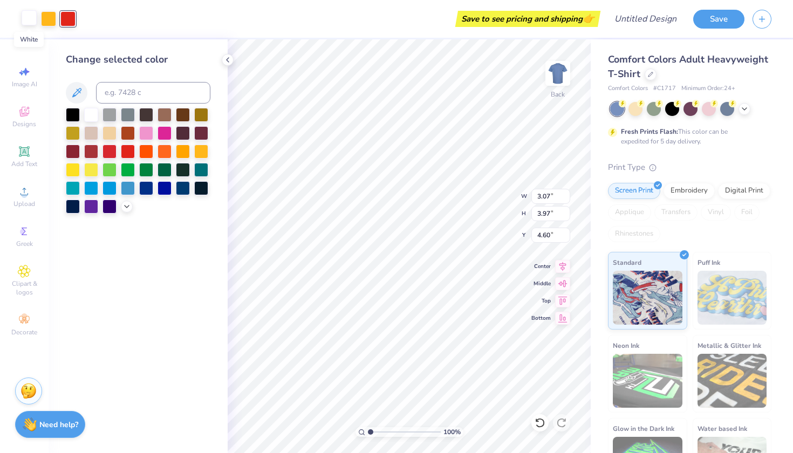
click at [28, 21] on div at bounding box center [29, 17] width 15 height 15
click at [111, 191] on div at bounding box center [109, 187] width 14 height 14
click at [129, 188] on div at bounding box center [128, 187] width 14 height 14
click at [73, 116] on div at bounding box center [73, 114] width 14 height 14
click at [71, 17] on div at bounding box center [67, 17] width 15 height 15
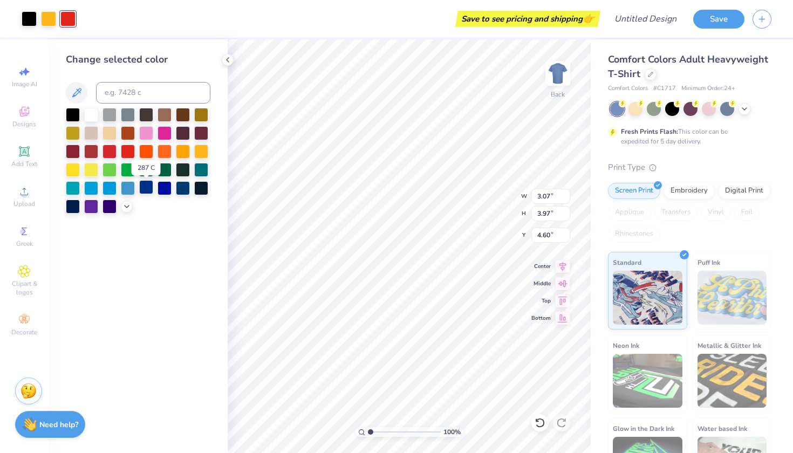
click at [148, 190] on div at bounding box center [146, 187] width 14 height 14
click at [91, 189] on div at bounding box center [91, 187] width 14 height 14
click at [128, 117] on div at bounding box center [128, 114] width 14 height 14
click at [30, 17] on div at bounding box center [29, 17] width 15 height 15
click at [127, 190] on div at bounding box center [128, 187] width 14 height 14
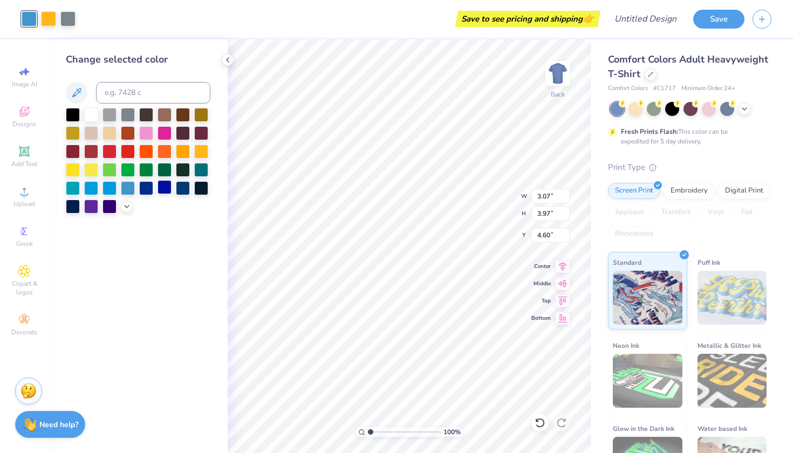
click at [162, 189] on div at bounding box center [165, 187] width 14 height 14
click at [149, 191] on div at bounding box center [146, 187] width 14 height 14
click at [67, 18] on div at bounding box center [67, 17] width 15 height 15
click at [85, 115] on div at bounding box center [91, 114] width 14 height 14
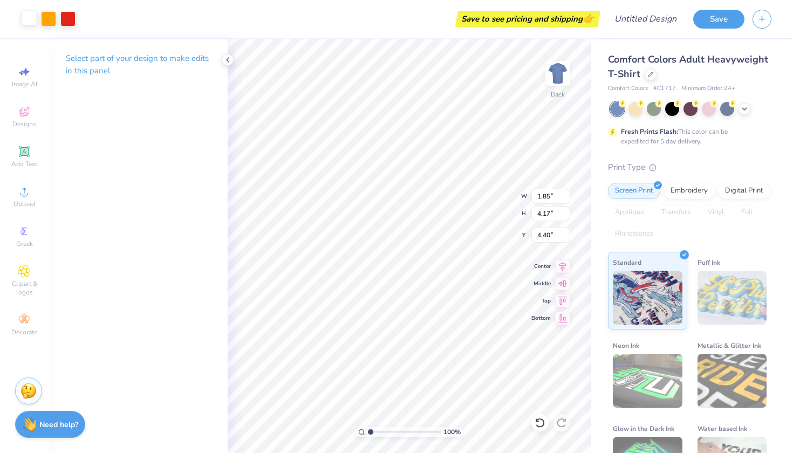
click at [30, 22] on div at bounding box center [29, 17] width 15 height 15
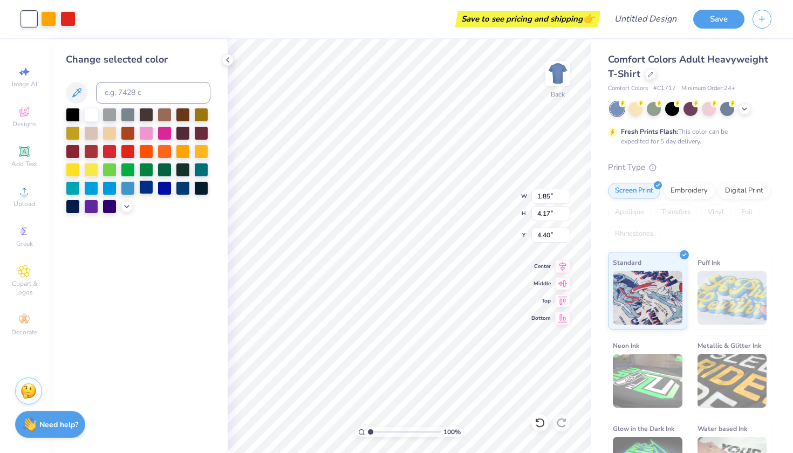
click at [147, 191] on div at bounding box center [146, 187] width 14 height 14
click at [46, 18] on div at bounding box center [48, 17] width 15 height 15
click at [201, 155] on div at bounding box center [201, 150] width 14 height 14
click at [91, 169] on div at bounding box center [91, 169] width 14 height 14
click at [184, 151] on div at bounding box center [183, 150] width 14 height 14
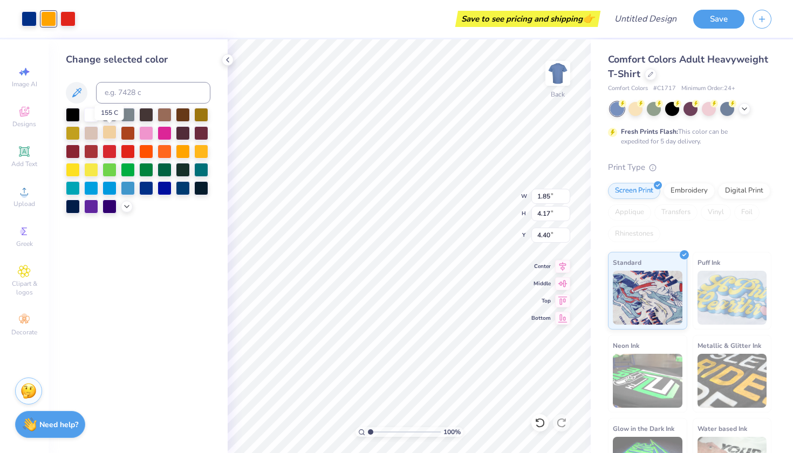
click at [111, 132] on div at bounding box center [109, 132] width 14 height 14
click at [86, 167] on div at bounding box center [91, 169] width 14 height 14
click at [70, 173] on div at bounding box center [73, 169] width 14 height 14
click at [204, 150] on div at bounding box center [201, 150] width 14 height 14
click at [68, 18] on div at bounding box center [67, 17] width 15 height 15
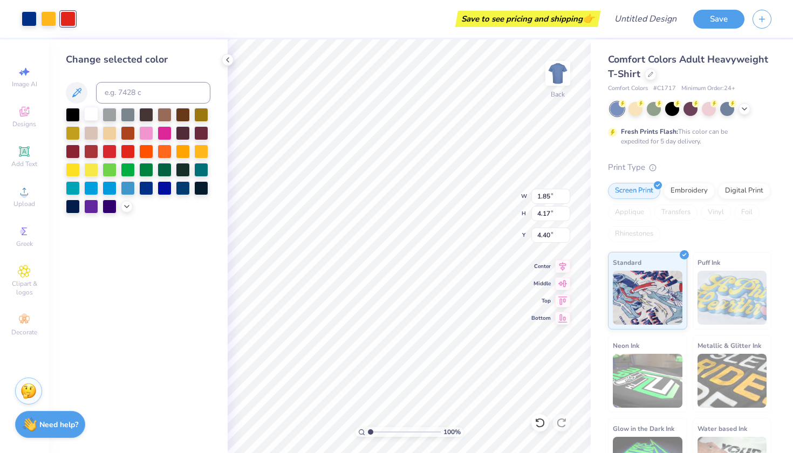
click at [88, 114] on div at bounding box center [91, 114] width 14 height 14
click at [173, 268] on div "Change selected color" at bounding box center [138, 246] width 179 height 414
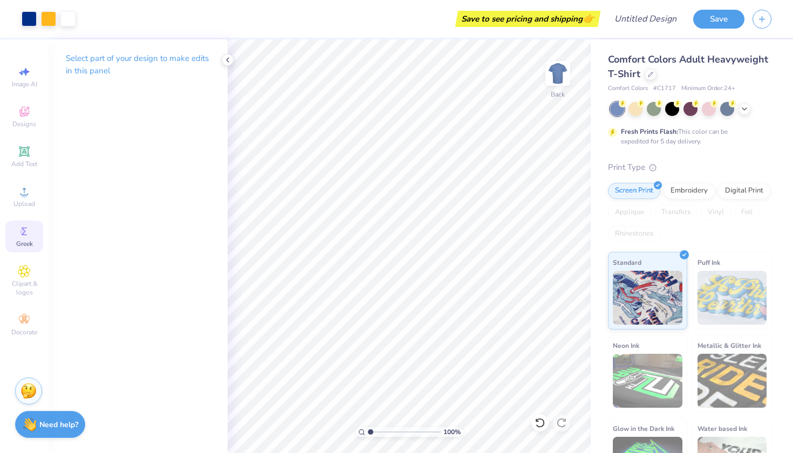
click at [29, 237] on icon at bounding box center [24, 231] width 13 height 13
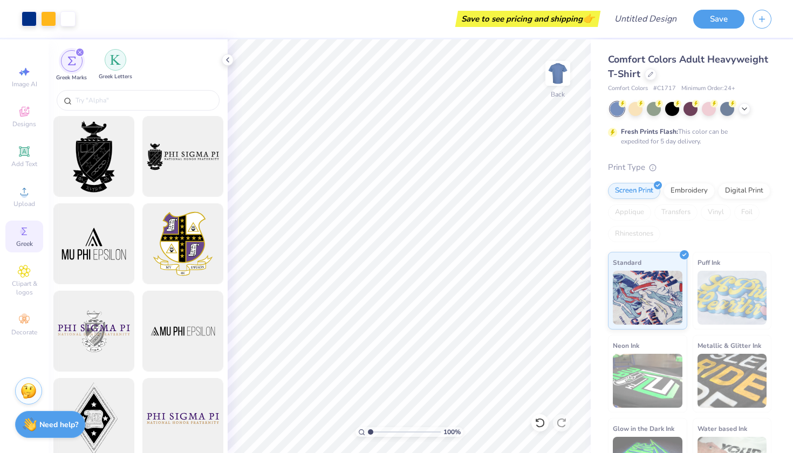
click at [111, 62] on img "filter for Greek Letters" at bounding box center [115, 59] width 11 height 11
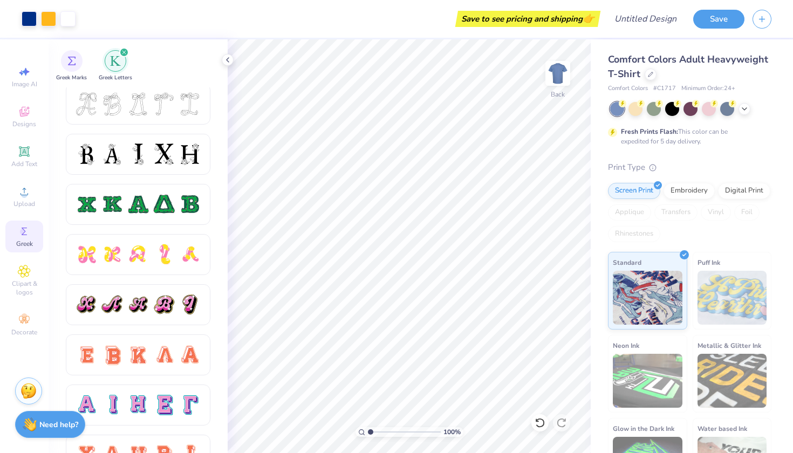
scroll to position [515, 0]
